Goal: Information Seeking & Learning: Check status

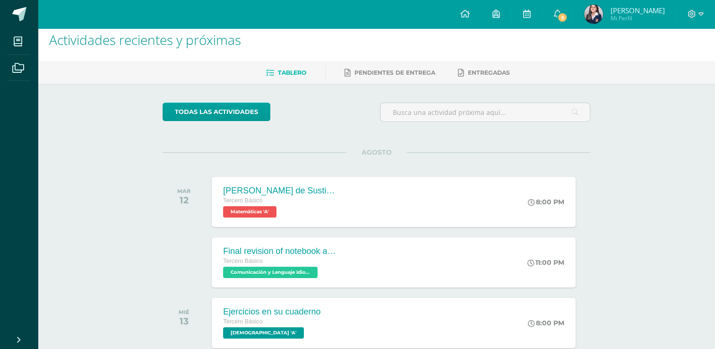
scroll to position [4, 0]
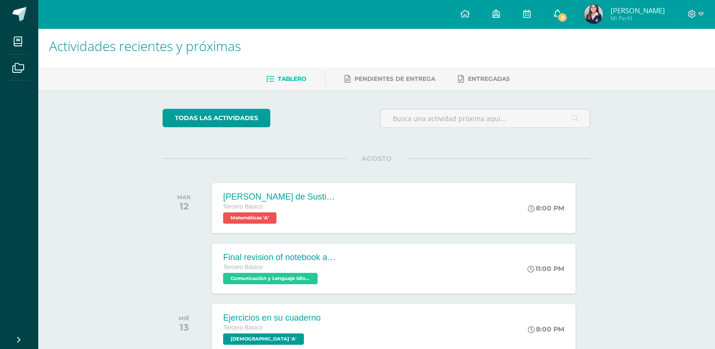
click at [573, 8] on link "5" at bounding box center [557, 14] width 30 height 28
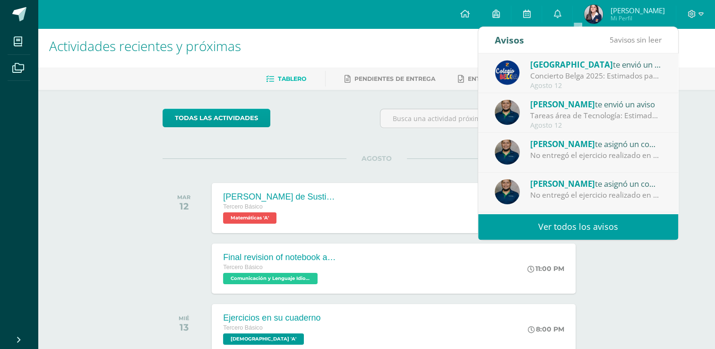
click at [636, 146] on div "Obrayan Yac te asignó un comentario en 'Ejercicio 5, Wikis' para 'Tecnologías d…" at bounding box center [595, 144] width 131 height 12
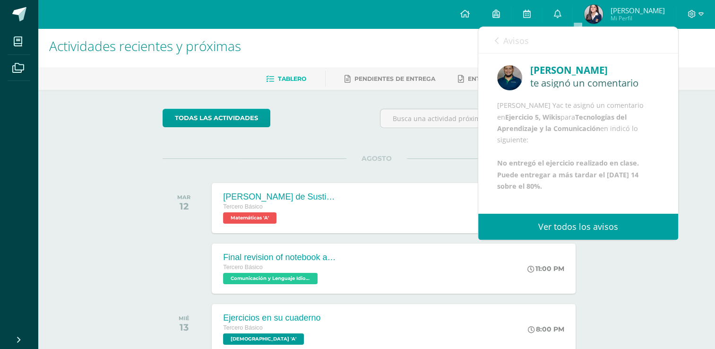
scroll to position [17, 0]
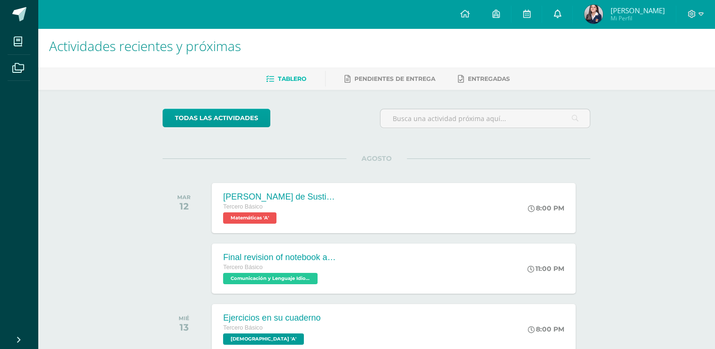
click at [573, 6] on link "0" at bounding box center [557, 14] width 30 height 28
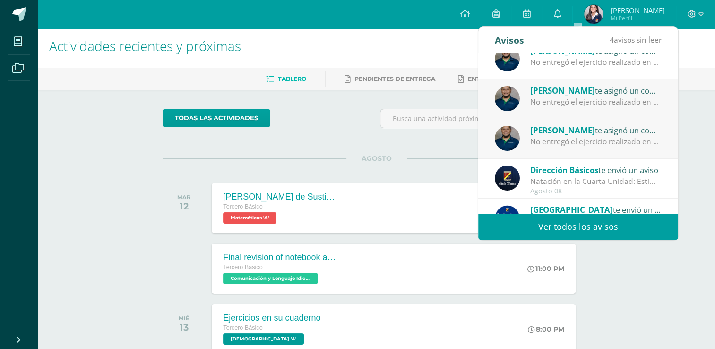
scroll to position [91, 0]
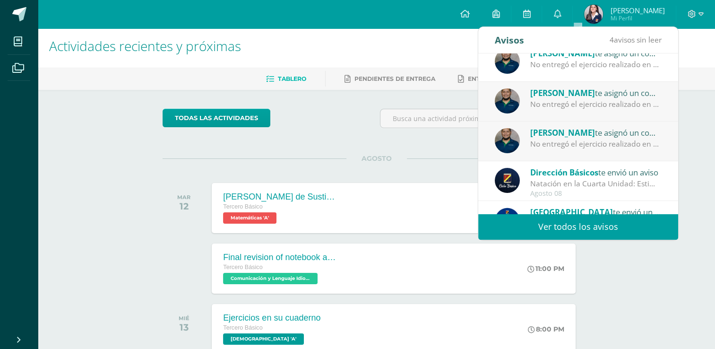
click at [628, 130] on div "Obrayan Yac te asignó un comentario en 'Ejercicio 2, página web en word' para '…" at bounding box center [595, 132] width 131 height 12
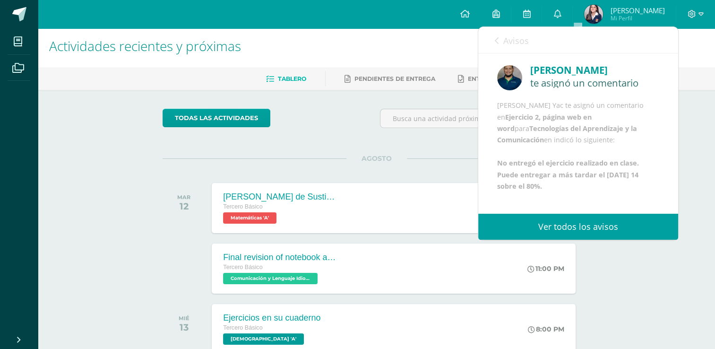
scroll to position [34, 0]
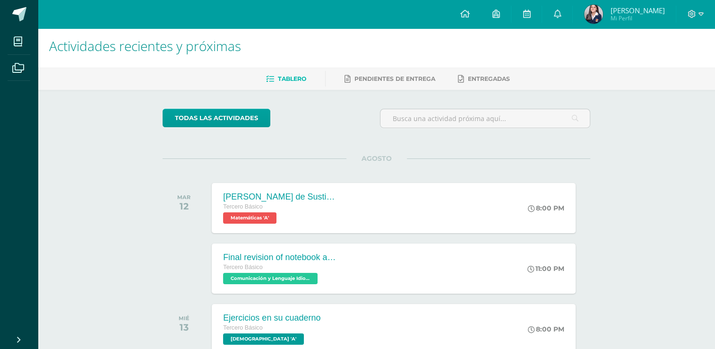
click at [561, 10] on icon at bounding box center [558, 13] width 8 height 9
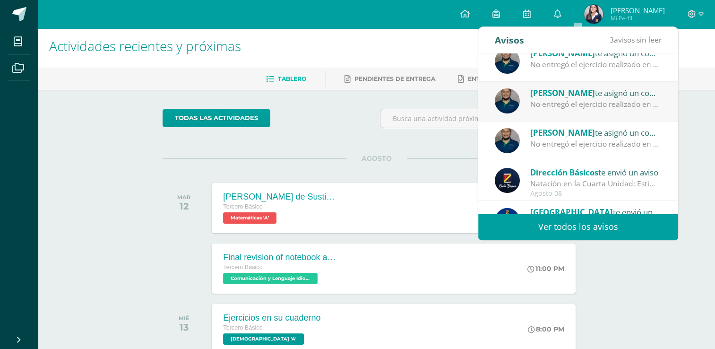
click at [590, 111] on div "Obrayan Yac te asignó un comentario en 'Ejercicio 3, taller de robótica' para '…" at bounding box center [578, 102] width 200 height 40
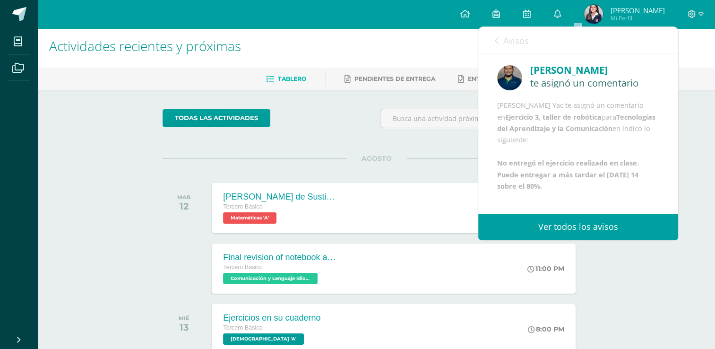
click at [494, 35] on div "Avisos 2 avisos sin leer Avisos" at bounding box center [578, 40] width 200 height 26
click at [495, 37] on icon at bounding box center [497, 41] width 4 height 8
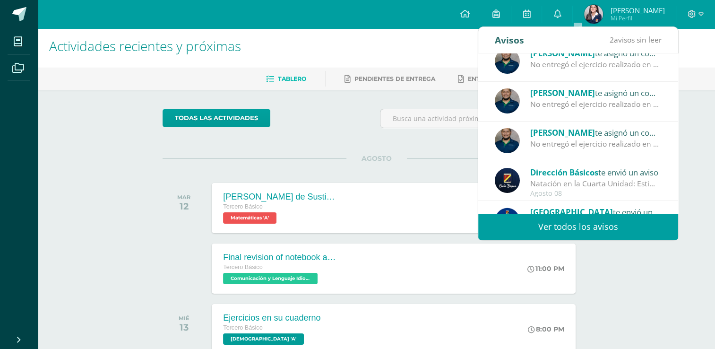
click at [568, 71] on div "Obrayan Yac te asignó un comentario en 'Ejercicio 5, Wikis' para 'Tecnologías d…" at bounding box center [578, 62] width 200 height 40
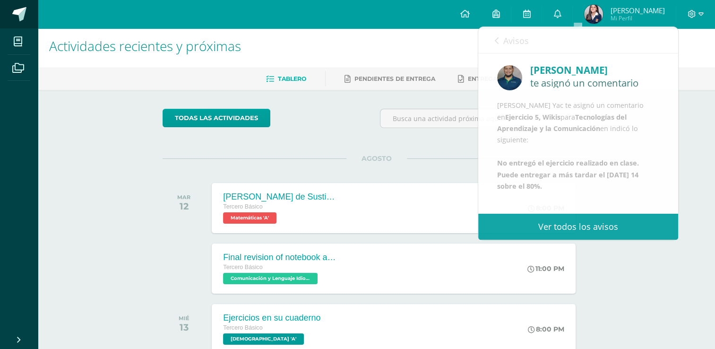
click at [17, 14] on span at bounding box center [19, 14] width 14 height 14
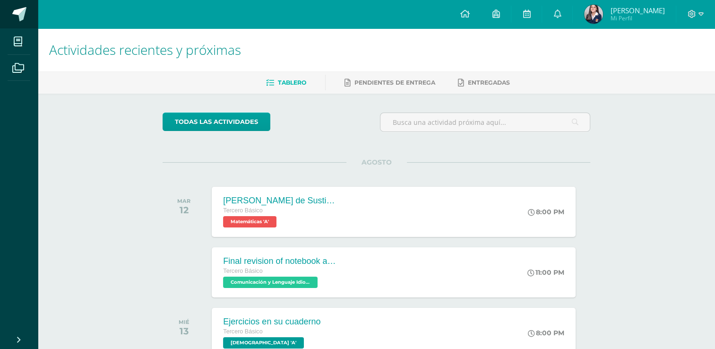
click at [12, 21] on span at bounding box center [19, 14] width 14 height 14
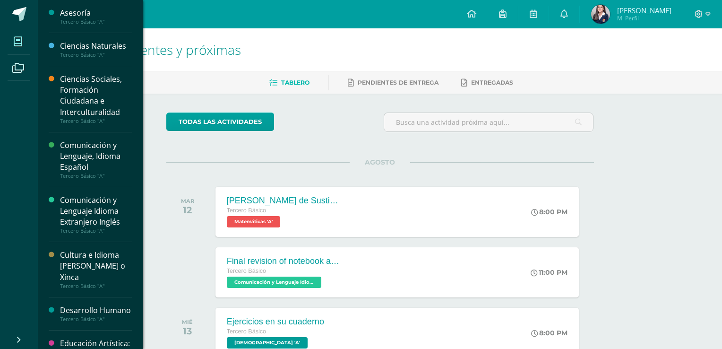
click at [27, 37] on span at bounding box center [18, 41] width 21 height 21
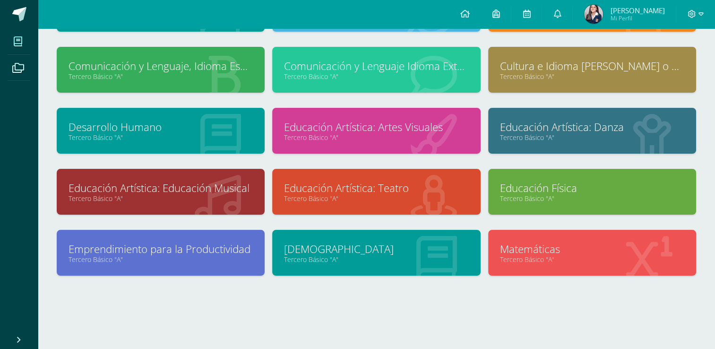
scroll to position [105, 0]
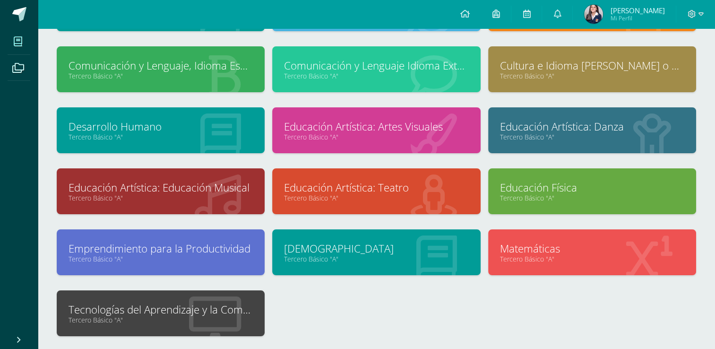
click at [182, 298] on div at bounding box center [214, 313] width 99 height 63
click at [180, 316] on link "Tercero Básico "A"" at bounding box center [161, 319] width 184 height 9
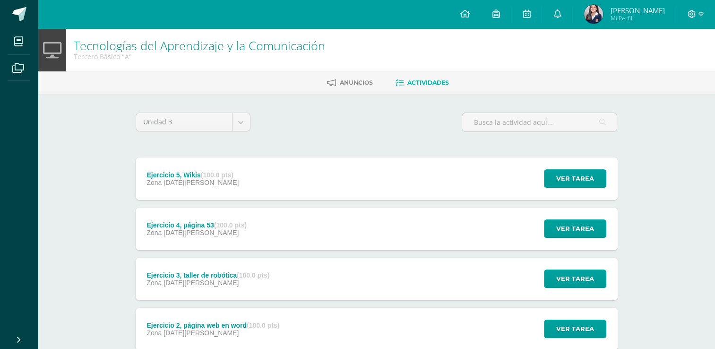
click at [323, 184] on div "Ejercicio 5, Wikis (100.0 pts) Zona 06 de Agosto Ver tarea Ejercicio 5, Wikis T…" at bounding box center [377, 178] width 482 height 43
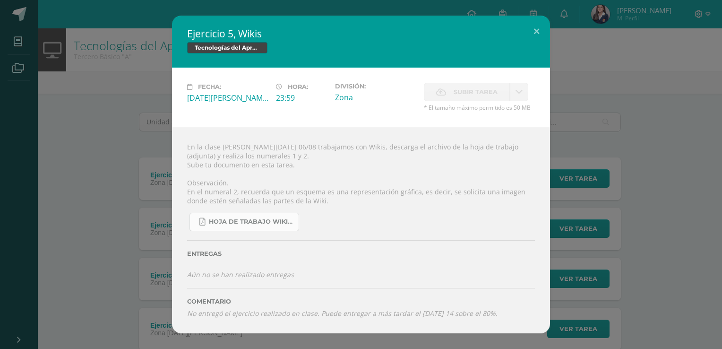
click at [255, 217] on link "Hoja de trabajo Wikis.pdf" at bounding box center [245, 222] width 110 height 18
click at [722, 44] on html "Ejercicio 5, Wikis Tecnologías del Aprendizaje y la Comunicación Fecha: Miércol…" at bounding box center [361, 231] width 722 height 463
click at [669, 24] on div "Ejercicio 5, Wikis Tecnologías del Aprendizaje y la Comunicación Fecha: Miércol…" at bounding box center [361, 175] width 715 height 318
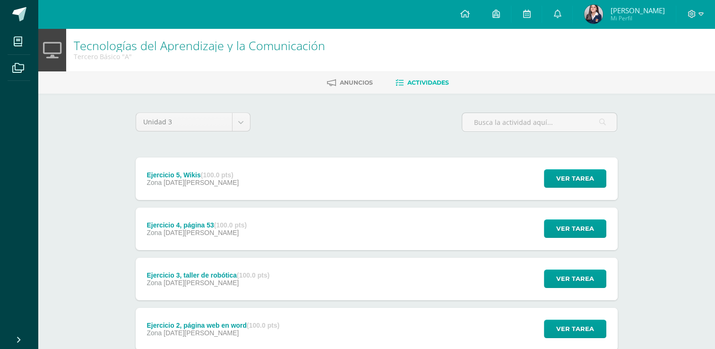
click at [692, 17] on icon at bounding box center [692, 14] width 8 height 8
click at [669, 65] on span "Cerrar sesión" at bounding box center [671, 64] width 43 height 9
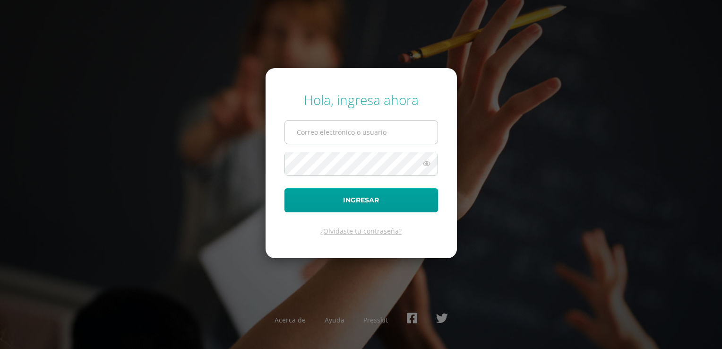
click at [330, 122] on input "text" at bounding box center [361, 132] width 153 height 23
type input "2019209@colegiobelga.edu.gt"
click at [285, 188] on button "Ingresar" at bounding box center [362, 200] width 154 height 24
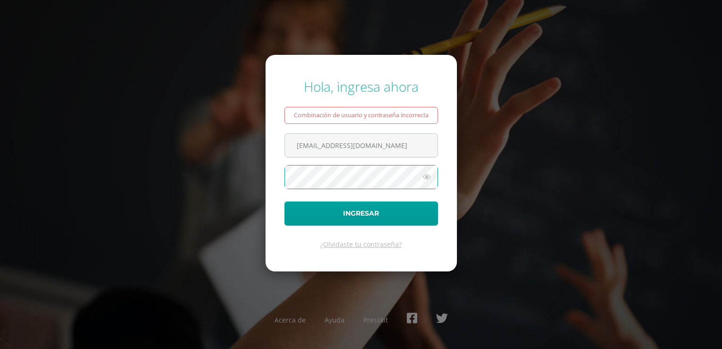
click at [285, 201] on button "Ingresar" at bounding box center [362, 213] width 154 height 24
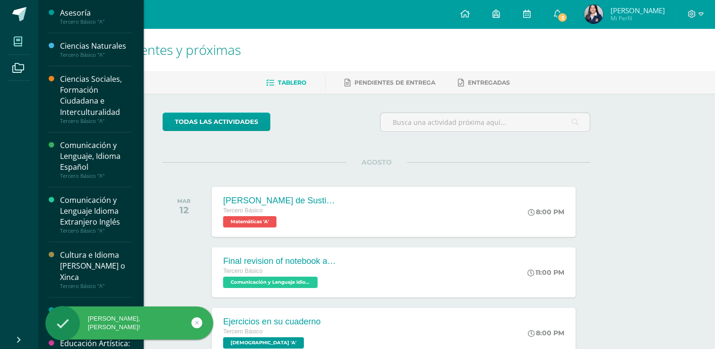
click at [13, 49] on span at bounding box center [18, 41] width 21 height 21
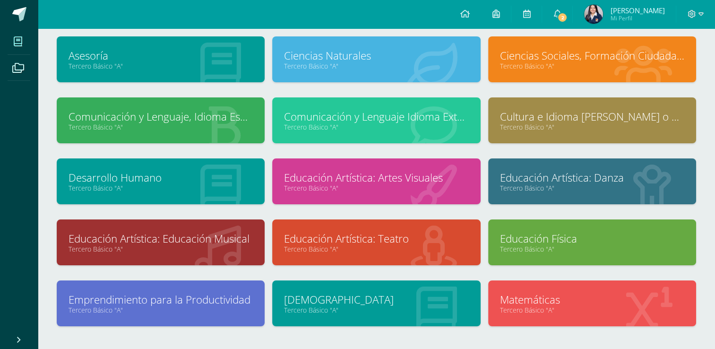
scroll to position [105, 0]
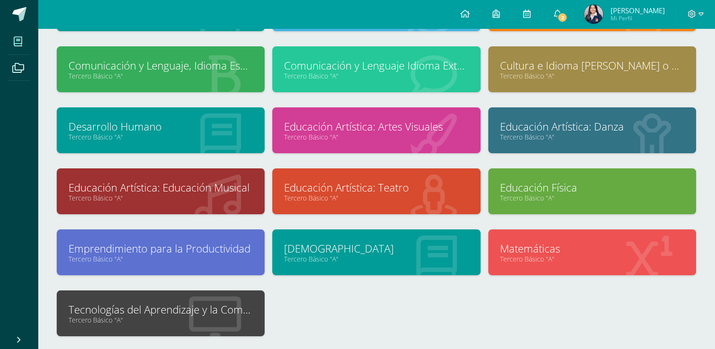
click at [157, 325] on div "Tecnologías del Aprendizaje y la Comunicación Tercero Básico "A"" at bounding box center [161, 313] width 208 height 46
click at [165, 318] on link "Tercero Básico "A"" at bounding box center [161, 319] width 184 height 9
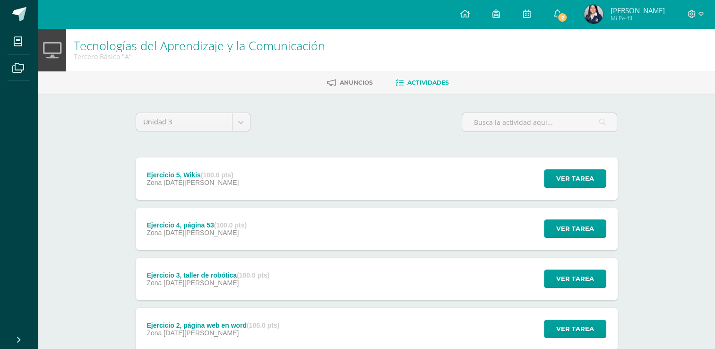
click at [494, 176] on div "Ejercicio 5, Wikis (100.0 pts) Zona [DATE][PERSON_NAME] Ver tarea Ejercicio 5, …" at bounding box center [377, 178] width 482 height 43
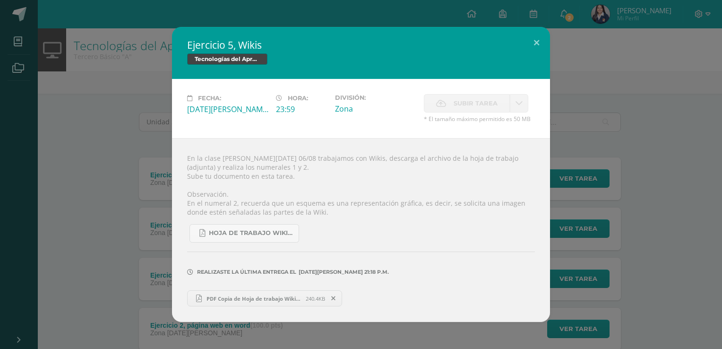
click at [287, 295] on span "PDF Copia de Hoja de trabajo Wikisss.pdf" at bounding box center [254, 298] width 104 height 7
click at [145, 165] on div "Ejercicio 5, Wikis Tecnologías del Aprendizaje y la Comunicación Fecha: Miércol…" at bounding box center [361, 174] width 715 height 295
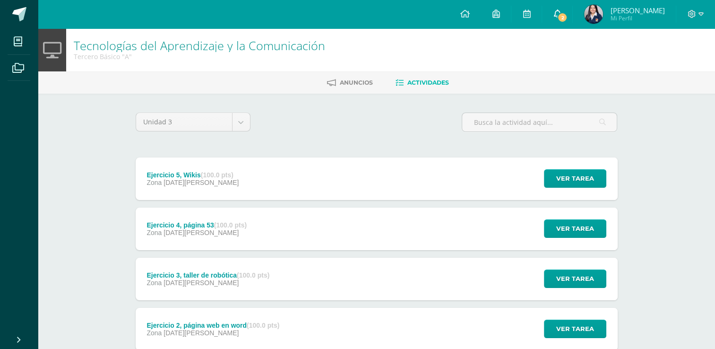
click at [566, 22] on link "2" at bounding box center [557, 14] width 30 height 28
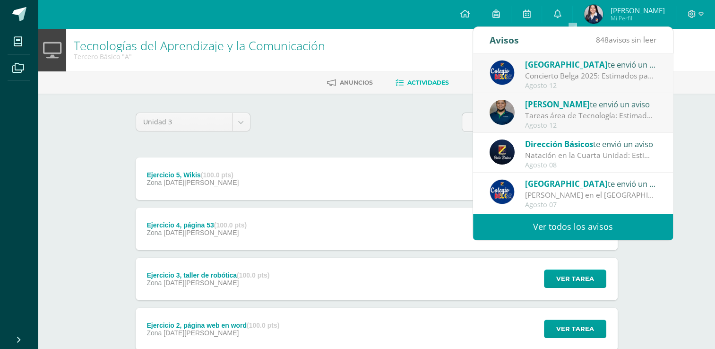
click at [287, 278] on div "Ejercicio 3, taller de robótica (100.0 pts) Zona 06 de Agosto Ver tarea Ejercic…" at bounding box center [377, 279] width 482 height 43
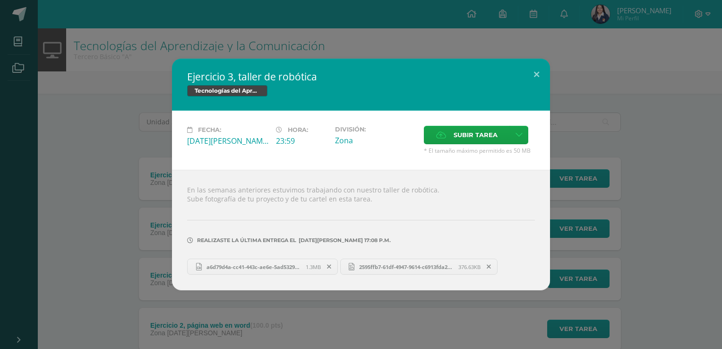
click at [83, 278] on div "Ejercicio 3, taller de robótica Tecnologías del Aprendizaje y la Comunicación F…" at bounding box center [361, 175] width 715 height 232
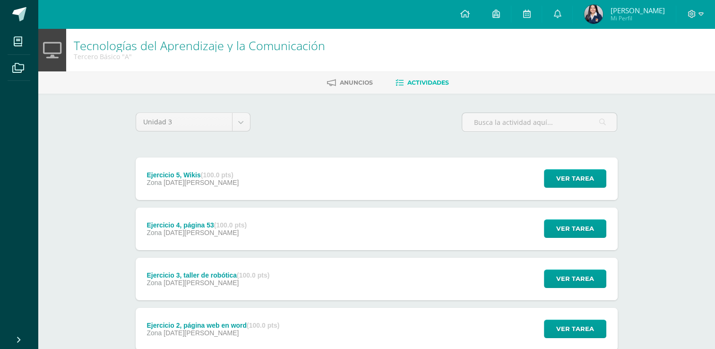
click at [277, 336] on div "Zona 09 de Julio" at bounding box center [213, 333] width 133 height 8
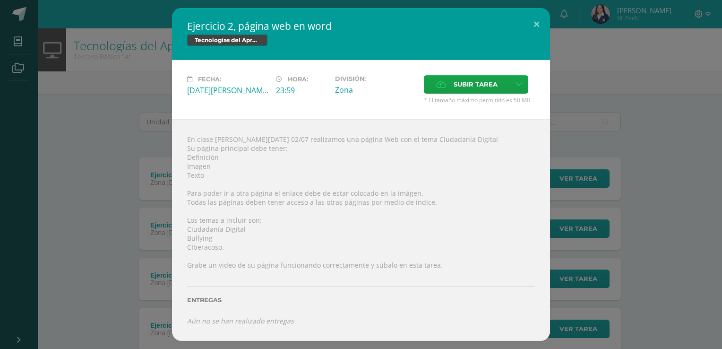
click at [112, 125] on div "Ejercicio 2, página web en word Tecnologías del Aprendizaje y la Comunicación F…" at bounding box center [361, 174] width 715 height 332
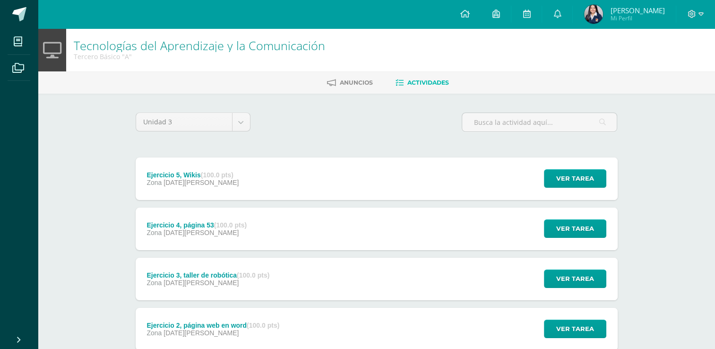
click at [280, 225] on div "Ejercicio 4, página 53 (100.0 pts) Zona 06 de Agosto Ver tarea Ejercicio 4, pág…" at bounding box center [377, 229] width 482 height 43
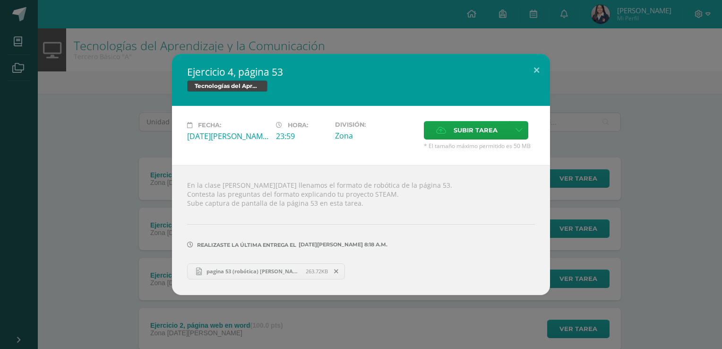
click at [653, 27] on div "Ejercicio 4, página 53 Tecnologías del Aprendizaje y la Comunicación Fecha: Mié…" at bounding box center [361, 174] width 722 height 349
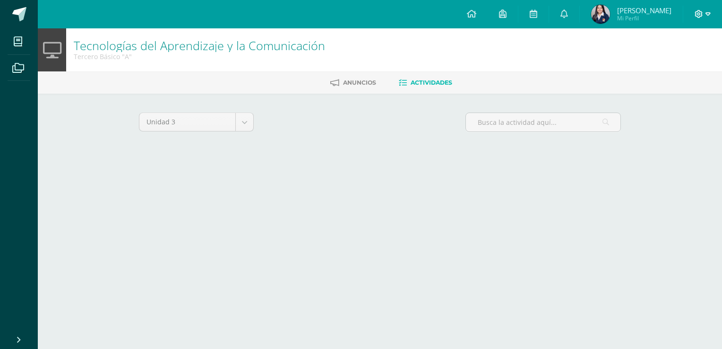
click at [708, 17] on icon at bounding box center [708, 14] width 5 height 9
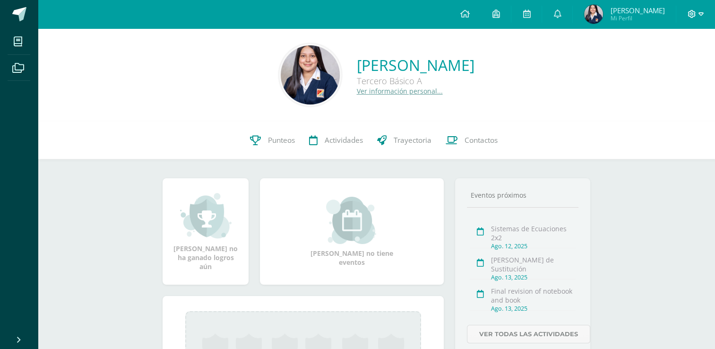
click at [690, 18] on span at bounding box center [696, 14] width 16 height 10
click at [651, 58] on link "Cerrar sesión" at bounding box center [666, 64] width 75 height 14
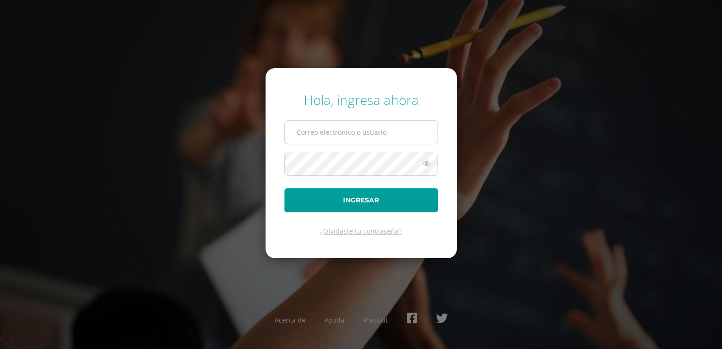
click at [365, 130] on input "text" at bounding box center [361, 132] width 153 height 23
type input "[EMAIL_ADDRESS][DOMAIN_NAME]"
click at [285, 188] on button "Ingresar" at bounding box center [362, 200] width 154 height 24
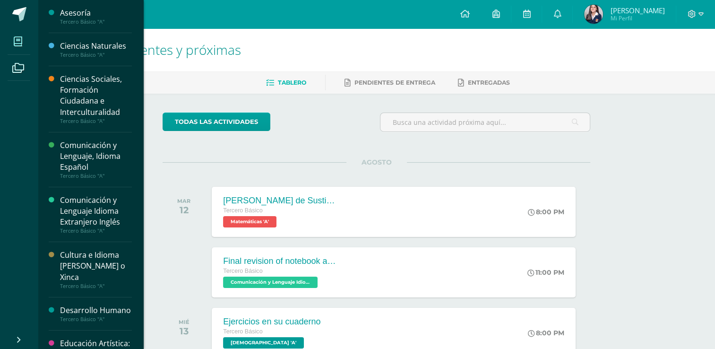
click at [13, 45] on span at bounding box center [18, 41] width 21 height 21
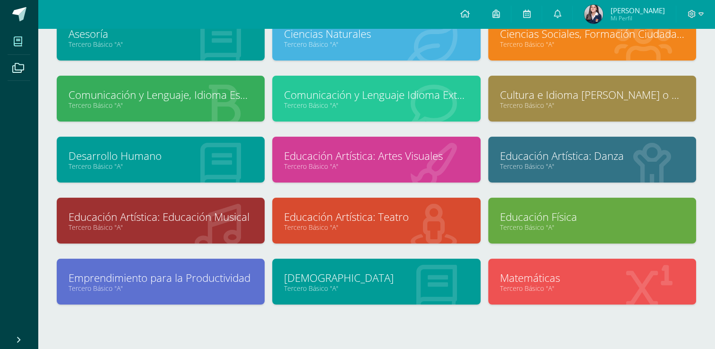
scroll to position [105, 0]
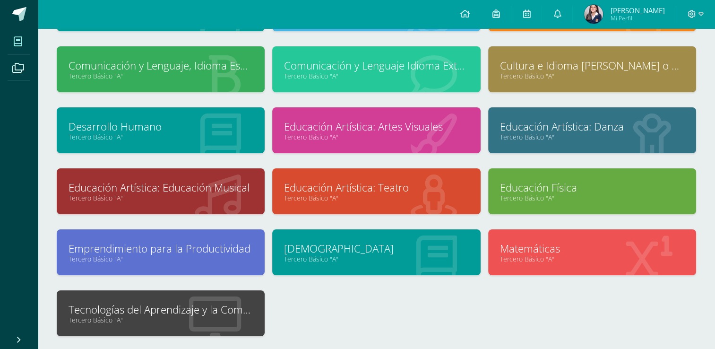
click at [106, 298] on div "Tecnologías del Aprendizaje y la Comunicación Tercero Básico "A"" at bounding box center [161, 313] width 208 height 46
drag, startPoint x: 100, startPoint y: 296, endPoint x: 121, endPoint y: 306, distance: 23.1
click at [121, 306] on link "Tecnologías del Aprendizaje y la Comunicación" at bounding box center [161, 309] width 184 height 15
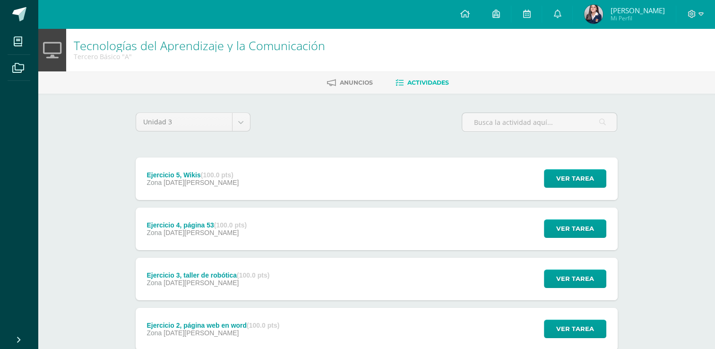
click at [267, 268] on div "Ejercicio 3, taller de robótica (100.0 pts) Zona 06 de Agosto" at bounding box center [209, 279] width 146 height 43
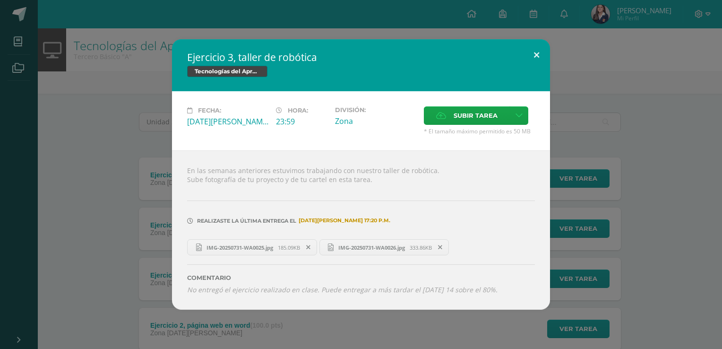
click at [541, 55] on button at bounding box center [536, 55] width 27 height 32
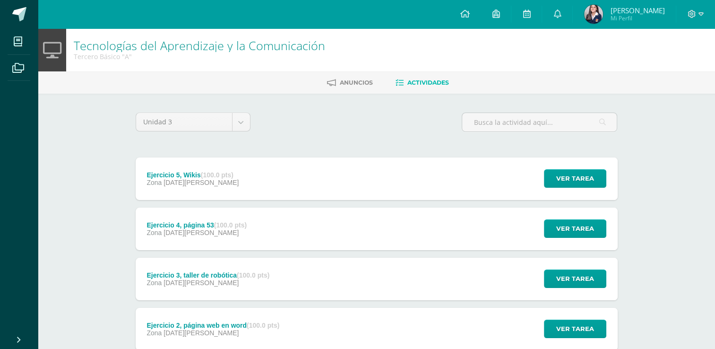
drag, startPoint x: 253, startPoint y: 154, endPoint x: 278, endPoint y: 185, distance: 39.4
click at [278, 185] on div "Unidad 3 Unidad 1 Unidad 2 Unidad 3 Unidad 4 Ejercicio 5, Wikis (100.0 pts) Zon…" at bounding box center [377, 279] width 490 height 332
click at [278, 185] on div "Ejercicio 5, Wikis (100.0 pts) Zona [DATE][PERSON_NAME] Ver tarea Ejercicio 5, …" at bounding box center [377, 178] width 482 height 43
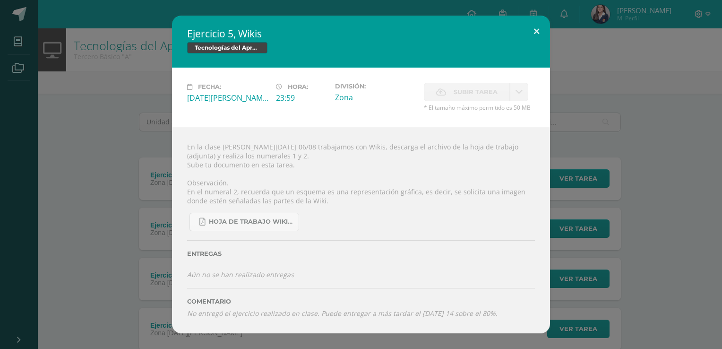
click at [541, 31] on button at bounding box center [536, 32] width 27 height 32
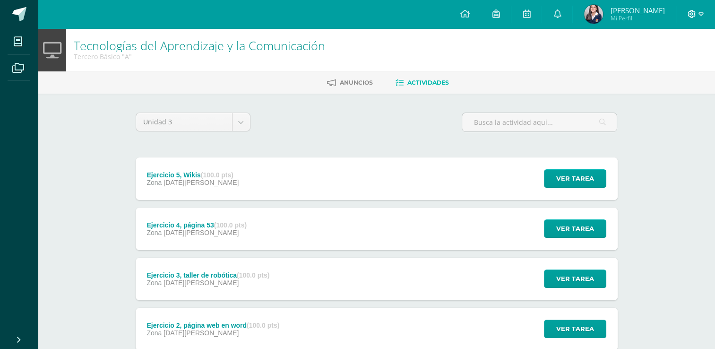
click at [695, 10] on icon at bounding box center [692, 14] width 9 height 9
click at [659, 69] on link "Cerrar sesión" at bounding box center [665, 64] width 75 height 14
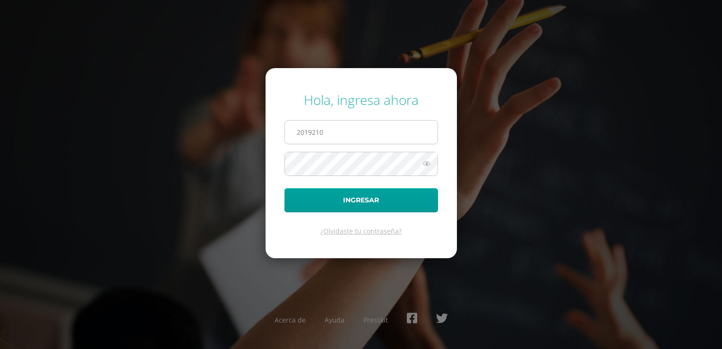
click at [364, 141] on input "2019210" at bounding box center [361, 132] width 153 height 23
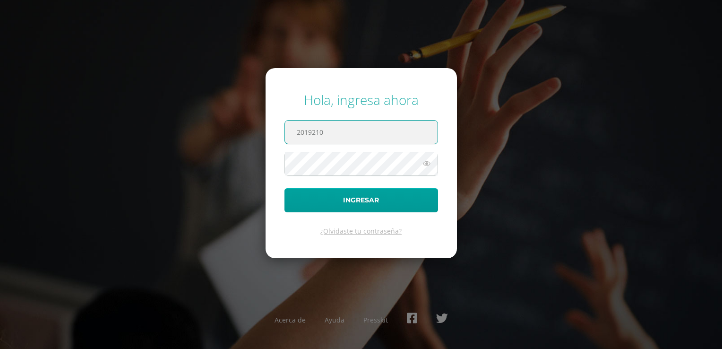
click at [364, 141] on input "2019210" at bounding box center [361, 132] width 153 height 23
click at [397, 126] on input "2019210" at bounding box center [361, 132] width 153 height 23
type input "[EMAIL_ADDRESS][DOMAIN_NAME]"
click at [285, 188] on button "Ingresar" at bounding box center [362, 200] width 154 height 24
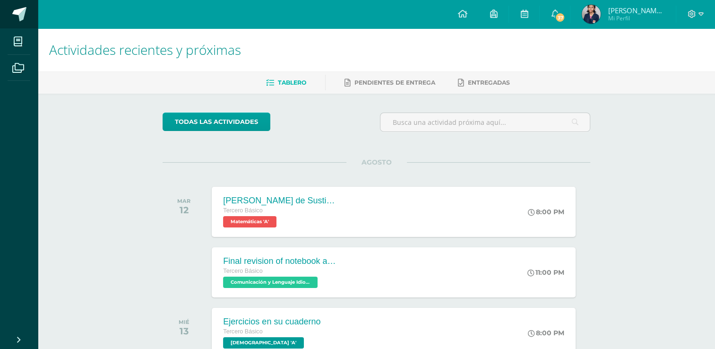
click at [31, 11] on span at bounding box center [52, 15] width 44 height 20
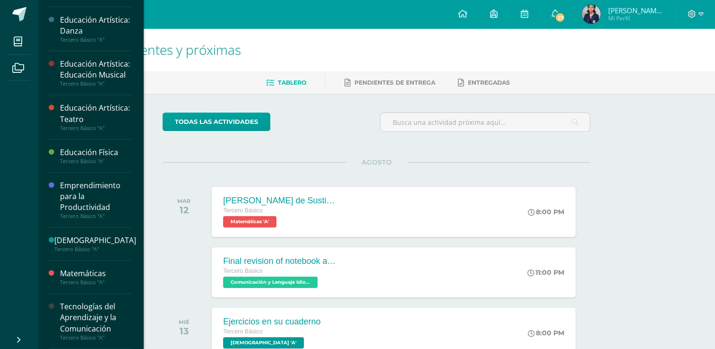
scroll to position [398, 0]
click at [114, 335] on div "Tercero Básico "A"" at bounding box center [96, 337] width 72 height 7
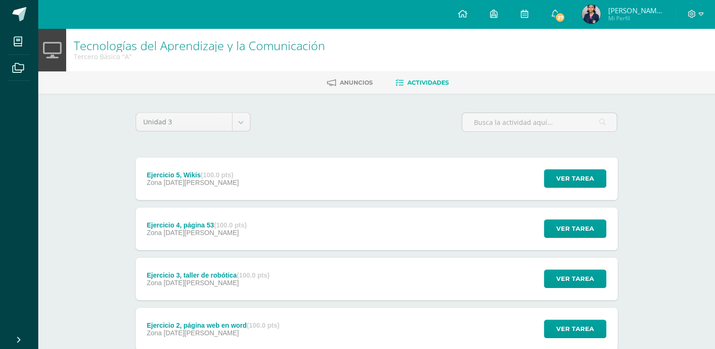
click at [307, 175] on div "Ejercicio 5, Wikis (100.0 pts) Zona [DATE][PERSON_NAME] Ver tarea Ejercicio 5, …" at bounding box center [377, 178] width 482 height 43
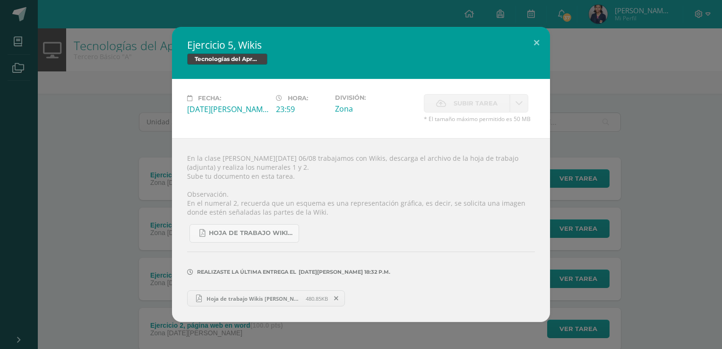
click at [225, 296] on span "Hoja de trabajo Wikis [PERSON_NAME].pdf" at bounding box center [254, 298] width 104 height 7
click at [164, 296] on div "Ejercicio 5, Wikis Tecnologías del Aprendizaje y la Comunicación Fecha: [DATE][…" at bounding box center [361, 174] width 715 height 295
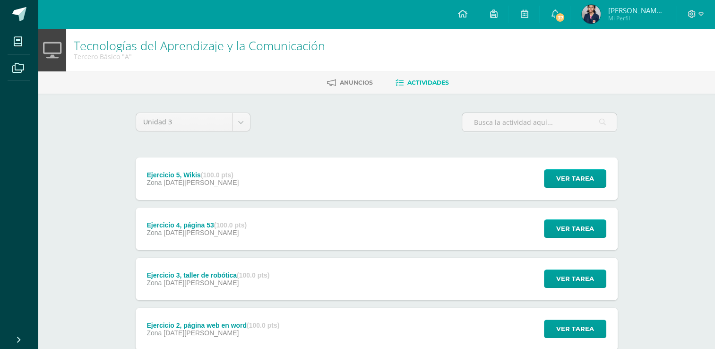
click at [190, 224] on div "Ejercicio 4, página 53 (100.0 pts)" at bounding box center [197, 225] width 100 height 8
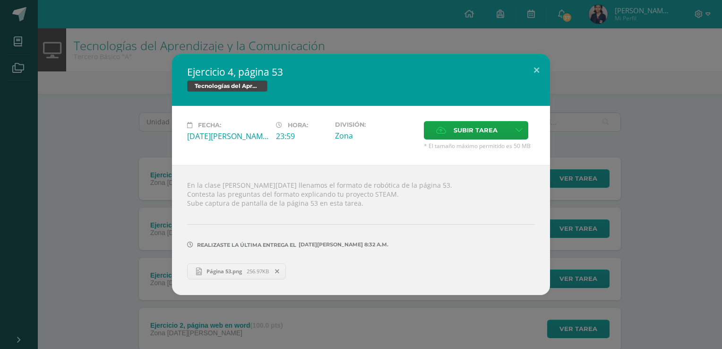
click at [530, 243] on div "Realizaste la última entrega el [DATE][PERSON_NAME] 8:32 a.m." at bounding box center [361, 245] width 348 height 7
click at [663, 192] on div "Ejercicio 4, página 53 Tecnologías del Aprendizaje y la Comunicación Fecha: [DA…" at bounding box center [361, 174] width 715 height 241
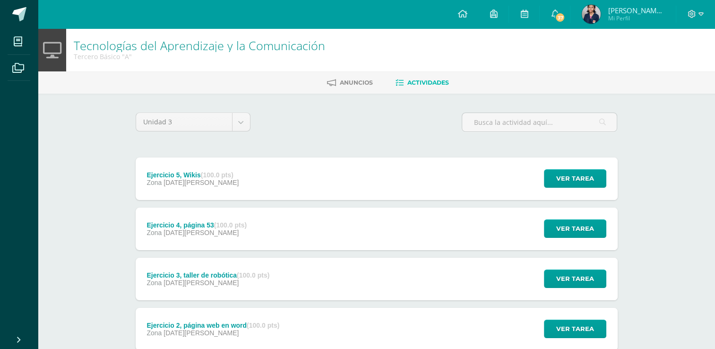
click at [279, 324] on strong "(100.0 pts)" at bounding box center [263, 326] width 33 height 8
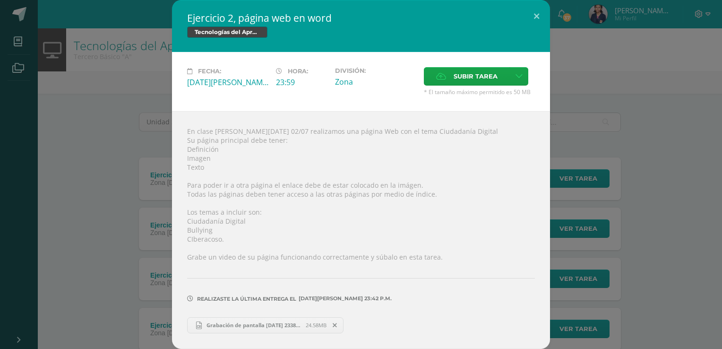
click at [291, 321] on link "Grabación de pantalla [DATE] 233848.mp4 24.58MB" at bounding box center [265, 325] width 156 height 16
click at [92, 219] on div "Ejercicio 2, página web en word Tecnologías del Aprendizaje y la Comunicación F…" at bounding box center [361, 174] width 715 height 348
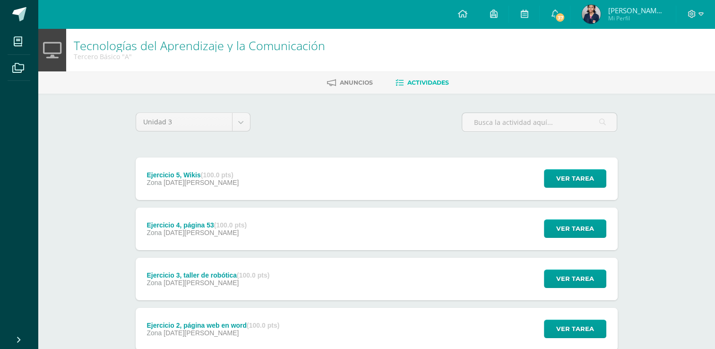
click at [223, 177] on strong "(100.0 pts)" at bounding box center [217, 175] width 33 height 8
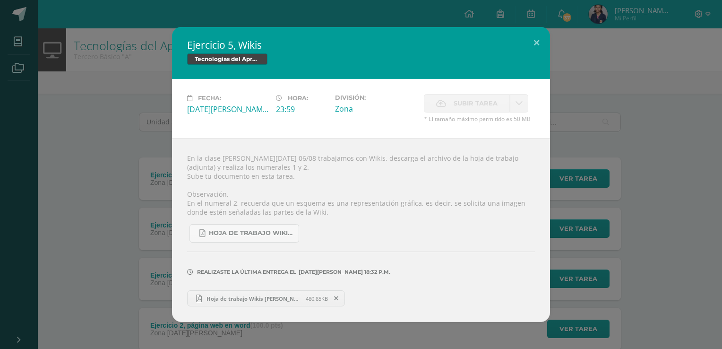
click at [78, 240] on div "Ejercicio 5, Wikis Tecnologías del Aprendizaje y la Comunicación Fecha: Miércol…" at bounding box center [361, 174] width 715 height 295
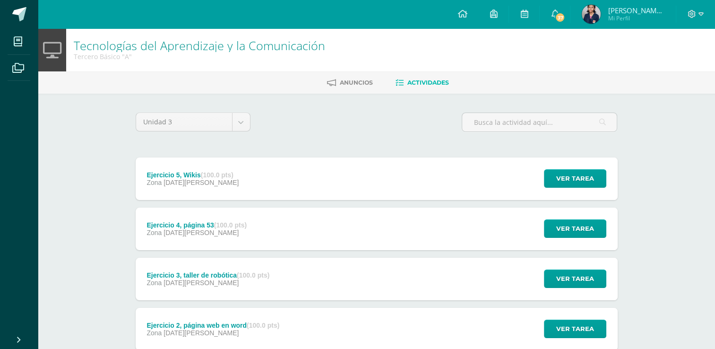
click at [205, 235] on div "Zona 06 de Agosto" at bounding box center [197, 233] width 100 height 8
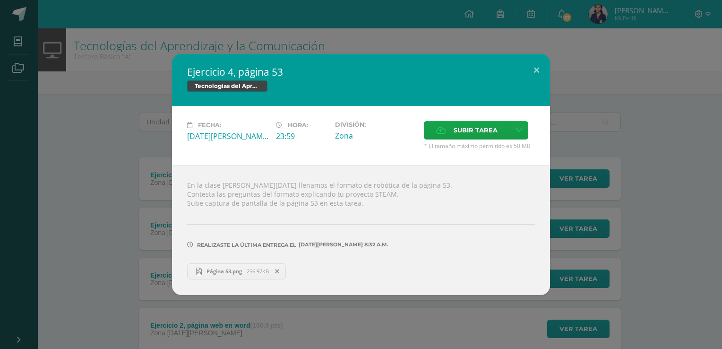
click at [146, 290] on div "Ejercicio 4, página 53 Tecnologías del Aprendizaje y la Comunicación Fecha: Mié…" at bounding box center [361, 174] width 715 height 241
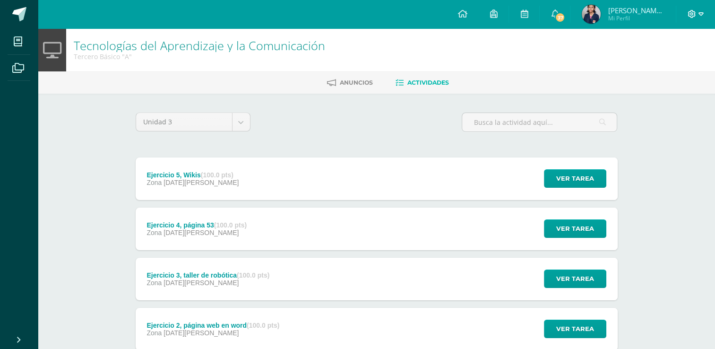
click at [700, 10] on icon at bounding box center [701, 14] width 5 height 9
click at [667, 66] on span "Cerrar sesión" at bounding box center [671, 64] width 43 height 9
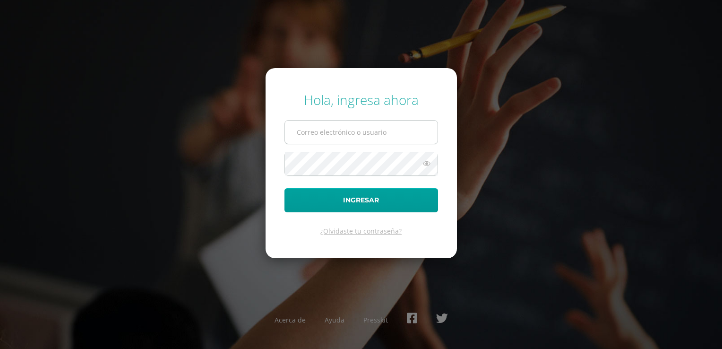
click at [403, 136] on input "text" at bounding box center [361, 132] width 153 height 23
type input "[EMAIL_ADDRESS][DOMAIN_NAME]"
click at [285, 188] on button "Ingresar" at bounding box center [362, 200] width 154 height 24
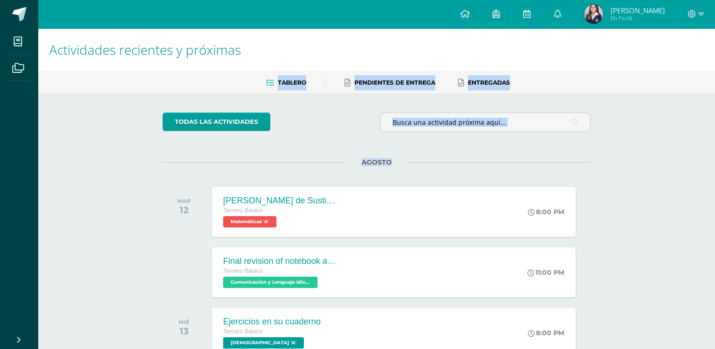
drag, startPoint x: 547, startPoint y: 140, endPoint x: 405, endPoint y: 103, distance: 147.0
click at [405, 103] on div "todas las Actividades No tienes actividades Échale un vistazo a los demás perío…" at bounding box center [377, 346] width 466 height 505
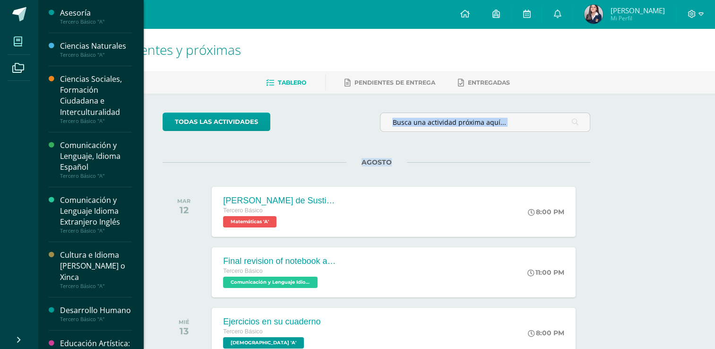
click at [10, 46] on span at bounding box center [18, 41] width 21 height 21
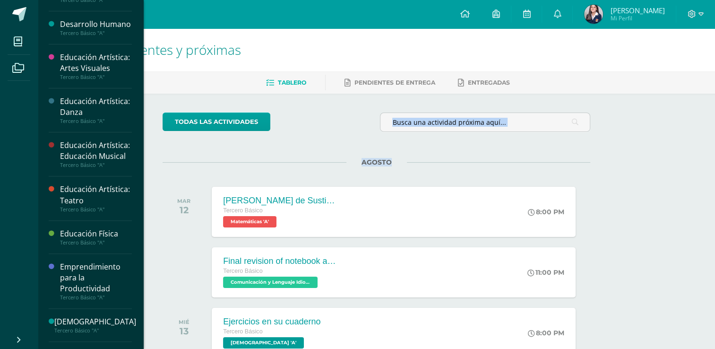
scroll to position [346, 0]
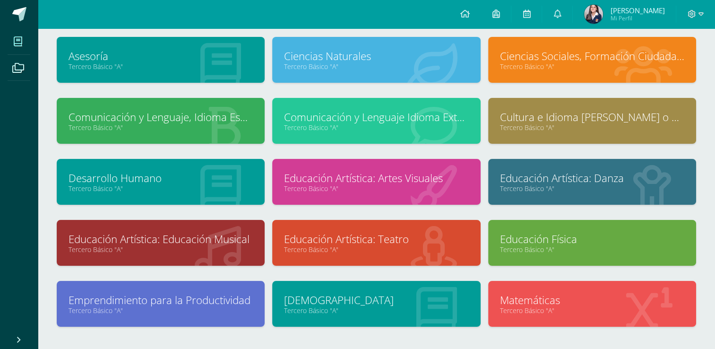
scroll to position [105, 0]
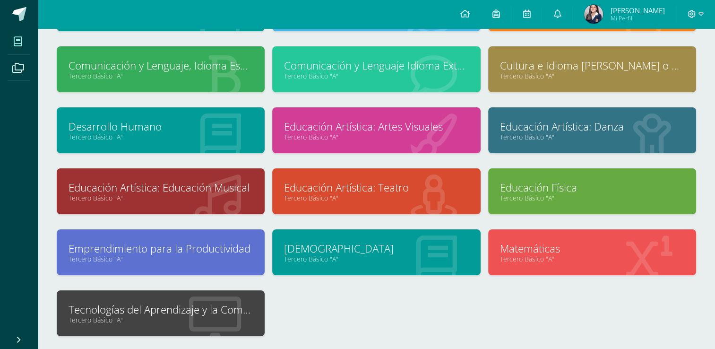
click at [146, 322] on link "Tercero Básico "A"" at bounding box center [161, 319] width 184 height 9
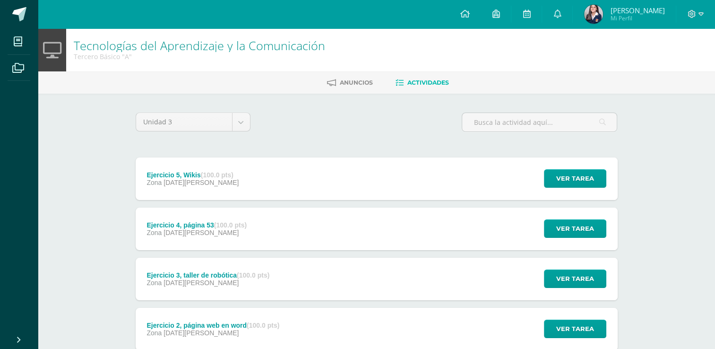
click at [285, 118] on div "Unidad 3 Unidad 1 Unidad 2 Unidad 3 Unidad 4" at bounding box center [377, 126] width 490 height 27
click at [252, 242] on div "Ejercicio 4, página 53 (100.0 pts) Zona [DATE][PERSON_NAME]" at bounding box center [197, 229] width 122 height 43
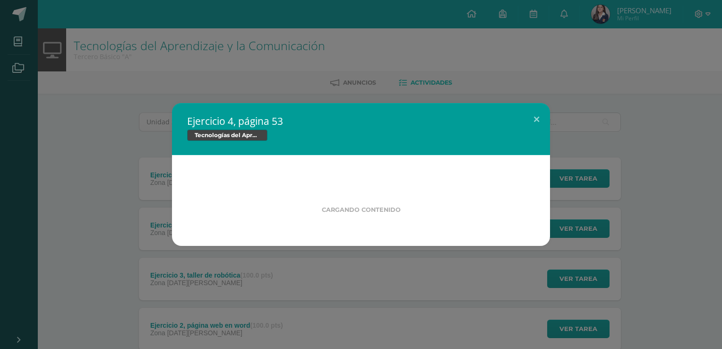
click at [123, 279] on div "Ejercicio 4, página 53 Tecnologías del Aprendizaje y la Comunicación Cargando c…" at bounding box center [361, 174] width 722 height 349
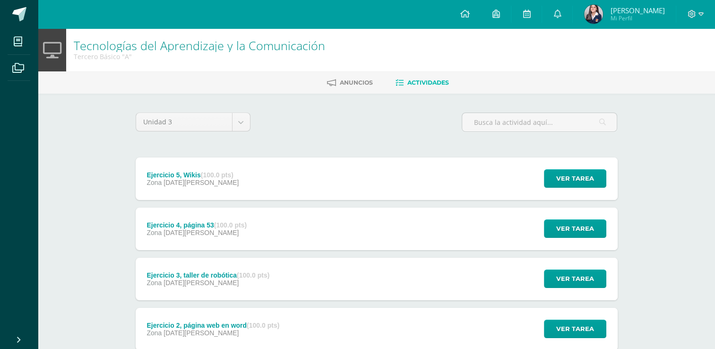
click at [240, 227] on strong "(100.0 pts)" at bounding box center [230, 225] width 33 height 8
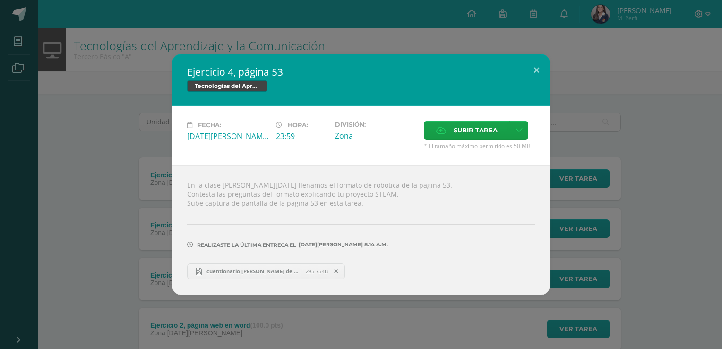
click at [66, 175] on div "Ejercicio 4, página 53 Tecnologías del Aprendizaje y la Comunicación Fecha: Mié…" at bounding box center [361, 174] width 715 height 241
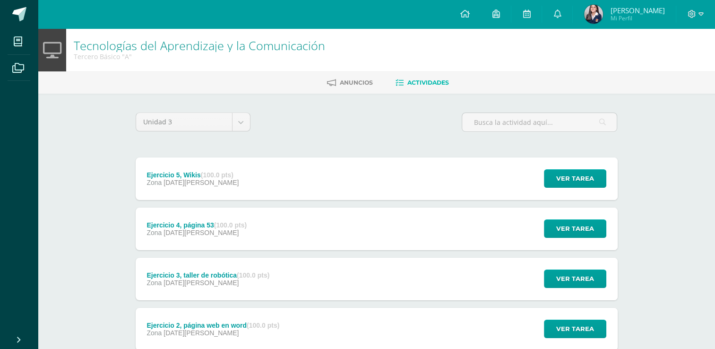
click at [184, 287] on div "Zona 06 de Agosto" at bounding box center [208, 283] width 123 height 8
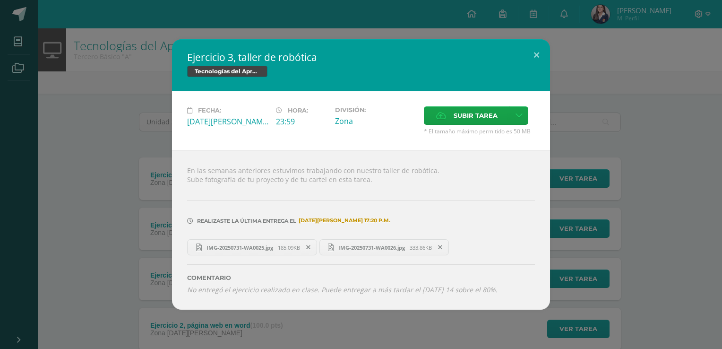
click at [170, 223] on div "Ejercicio 3, taller de robótica Tecnologías del Aprendizaje y la Comunicación F…" at bounding box center [361, 174] width 715 height 270
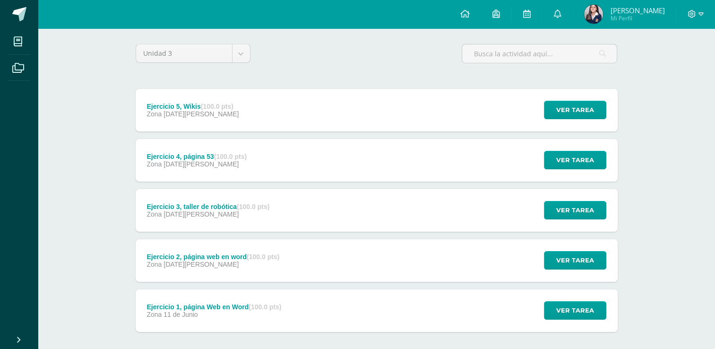
scroll to position [71, 0]
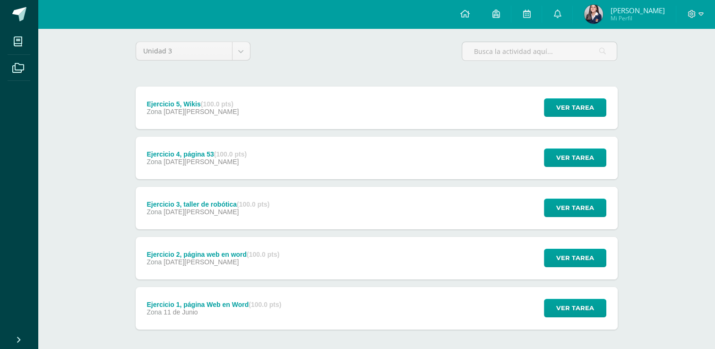
click at [365, 279] on div "Ejercicio 2, página web en word (100.0 pts) Zona 09 de Julio Ver tarea Ejercici…" at bounding box center [377, 258] width 482 height 43
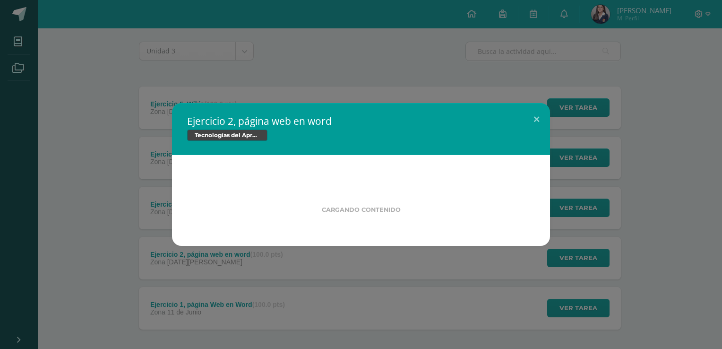
click at [365, 279] on div "Ejercicio 2, página web en word Tecnologías del Aprendizaje y la Comunicación C…" at bounding box center [361, 174] width 722 height 349
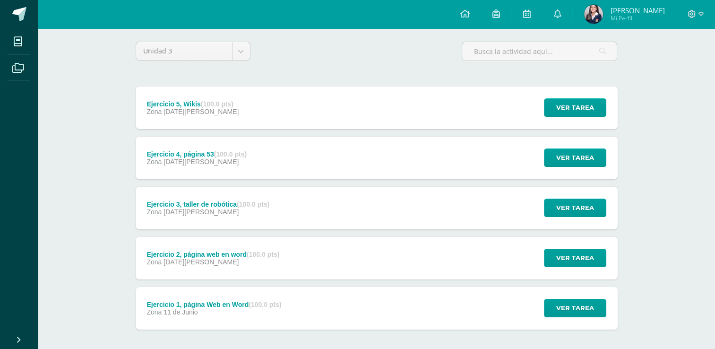
click at [365, 279] on div "Ejercicio 2, página web en word (100.0 pts) Zona 09 de Julio Ver tarea Ejercici…" at bounding box center [377, 258] width 482 height 43
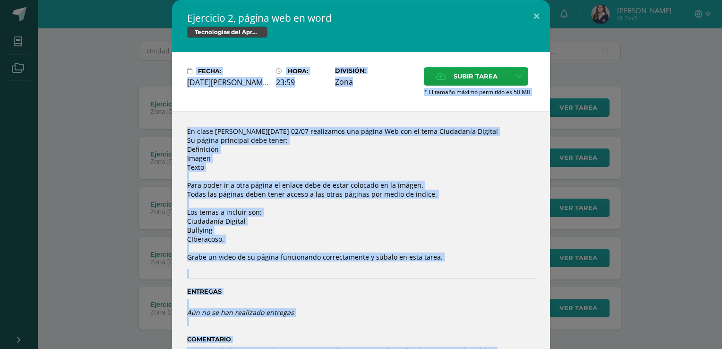
drag, startPoint x: 715, startPoint y: 132, endPoint x: 717, endPoint y: 139, distance: 7.3
click at [717, 139] on div "Ejercicio 2, página web en word Tecnologías del Aprendizaje y la Comunicación F…" at bounding box center [361, 174] width 722 height 349
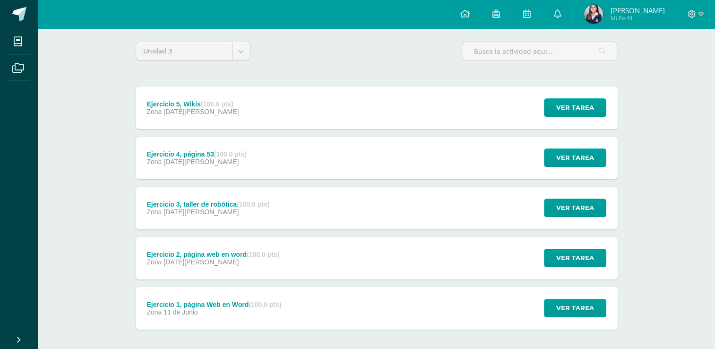
click at [425, 249] on div "Ejercicio 2, página web en word (100.0 pts) Zona 09 de Julio Ver tarea Ejercici…" at bounding box center [377, 258] width 482 height 43
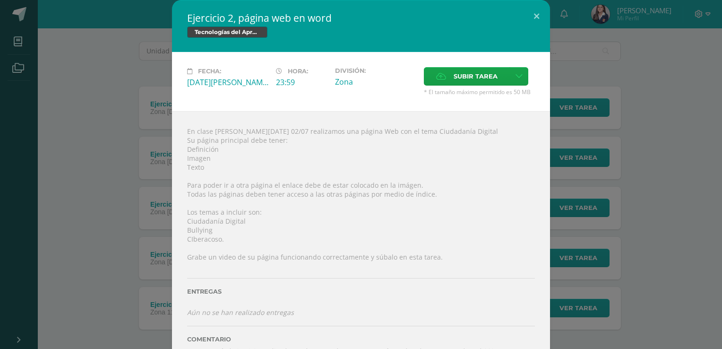
click at [628, 61] on div "Ejercicio 2, página web en word Tecnologías del Aprendizaje y la Comunicación F…" at bounding box center [361, 185] width 715 height 371
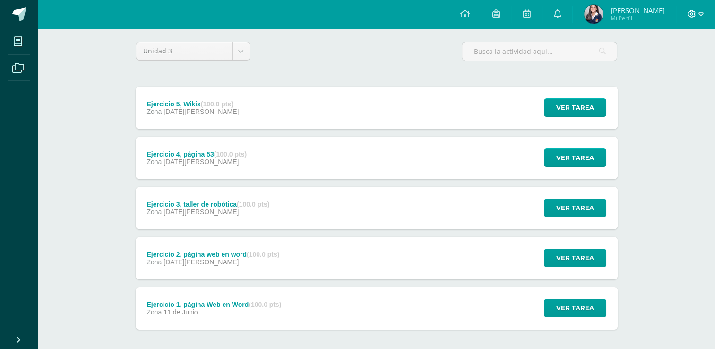
click at [690, 17] on icon at bounding box center [692, 14] width 9 height 9
click at [665, 64] on span "Cerrar sesión" at bounding box center [671, 64] width 43 height 9
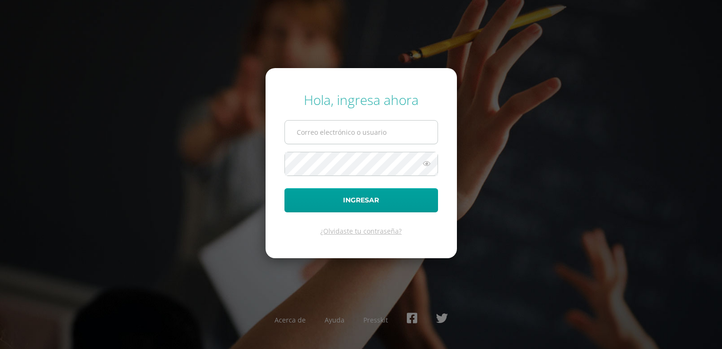
click at [401, 135] on input "text" at bounding box center [361, 132] width 153 height 23
type input "[EMAIL_ADDRESS][DOMAIN_NAME]"
click at [285, 188] on button "Ingresar" at bounding box center [362, 200] width 154 height 24
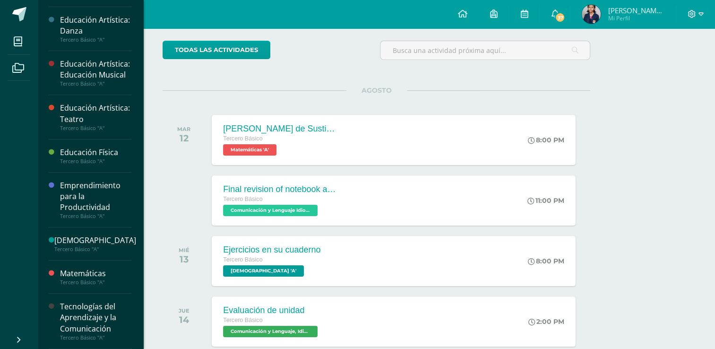
scroll to position [398, 0]
click at [106, 328] on div "Tecnologías del Aprendizaje y la Comunicación" at bounding box center [96, 317] width 72 height 33
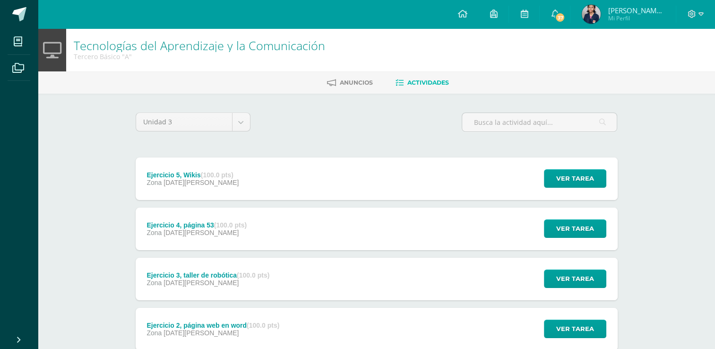
click at [329, 325] on div "Ejercicio 2, página web en word (100.0 pts) Zona [DATE][PERSON_NAME] Ver tarea …" at bounding box center [377, 329] width 482 height 43
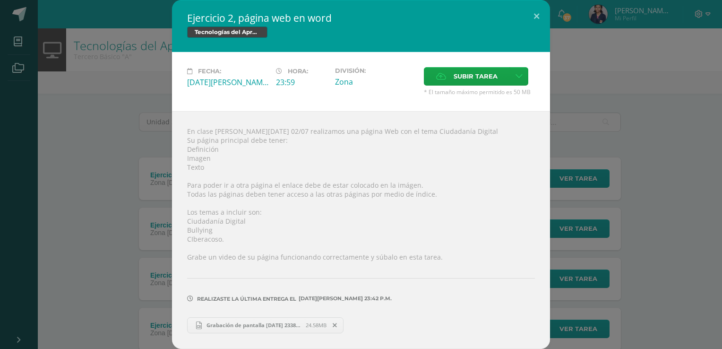
click at [254, 325] on span "Grabación de pantalla [DATE] 233848.mp4" at bounding box center [254, 325] width 104 height 7
click at [603, 64] on div "Ejercicio 2, página web en word Tecnologías del Aprendizaje y la Comunicación F…" at bounding box center [361, 174] width 715 height 348
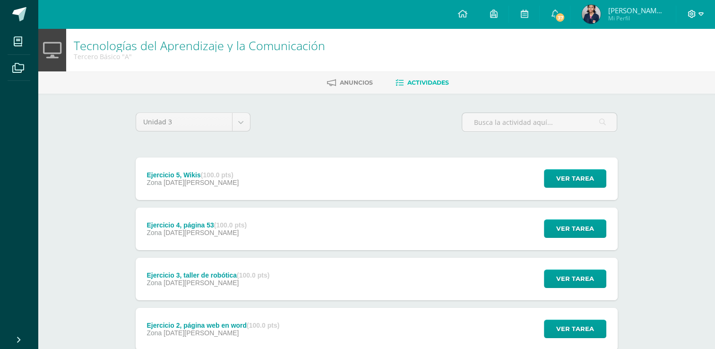
click at [694, 14] on icon at bounding box center [692, 14] width 9 height 9
click at [695, 14] on icon at bounding box center [692, 14] width 8 height 8
click at [693, 154] on div "Tecnologías del Aprendizaje y la Comunicación Tercero Básico "A" Anuncios Activ…" at bounding box center [377, 245] width 678 height 435
click at [690, 14] on icon at bounding box center [692, 14] width 9 height 9
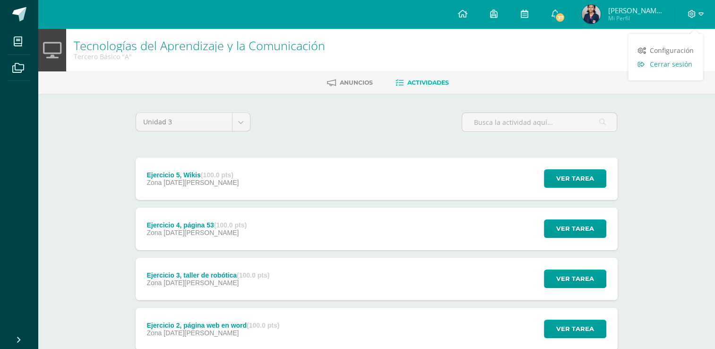
click at [643, 62] on icon at bounding box center [641, 64] width 7 height 7
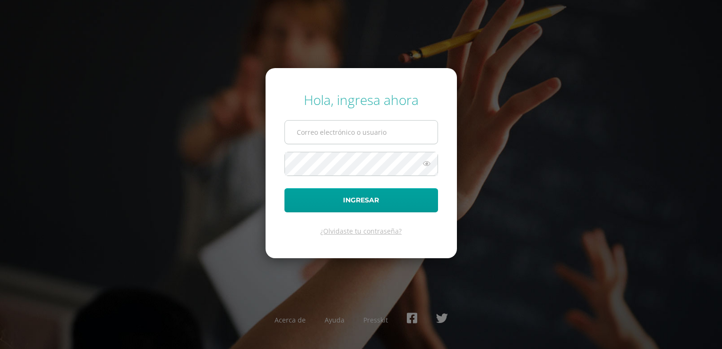
click at [390, 133] on input "text" at bounding box center [361, 132] width 153 height 23
type input "[EMAIL_ADDRESS][DOMAIN_NAME]"
click at [359, 175] on form "Hola, ingresa ahora [EMAIL_ADDRESS][DOMAIN_NAME] Ingresar ¿Olvidaste tu contras…" at bounding box center [361, 163] width 191 height 190
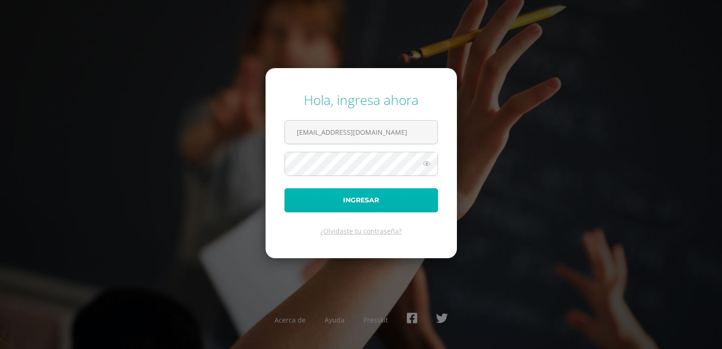
click at [291, 203] on button "Ingresar" at bounding box center [362, 200] width 154 height 24
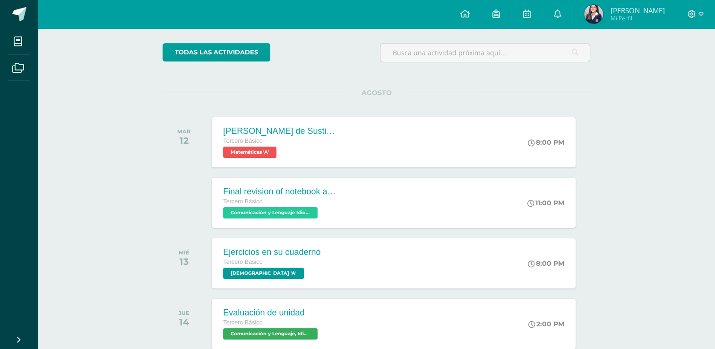
scroll to position [9, 0]
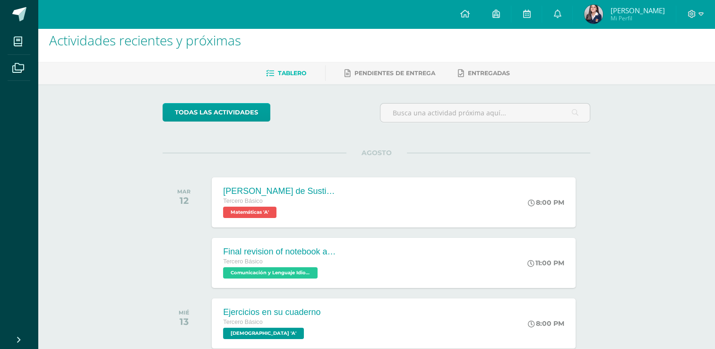
click at [35, 77] on li "Archivos" at bounding box center [19, 68] width 38 height 26
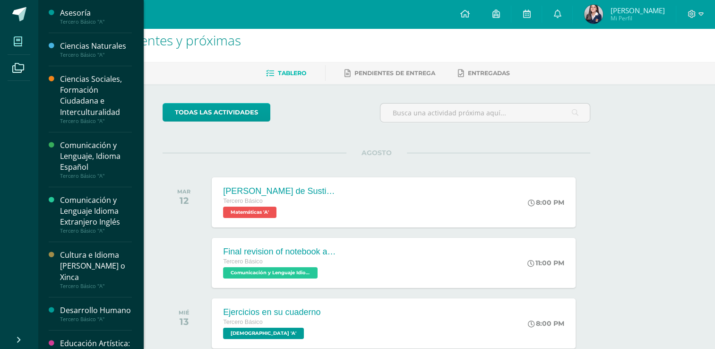
click at [16, 42] on icon at bounding box center [18, 41] width 9 height 9
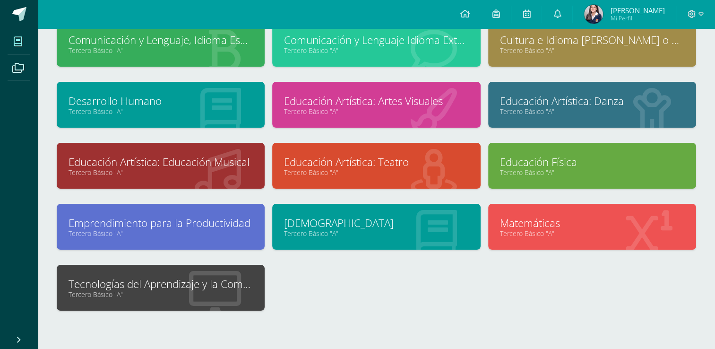
scroll to position [153, 0]
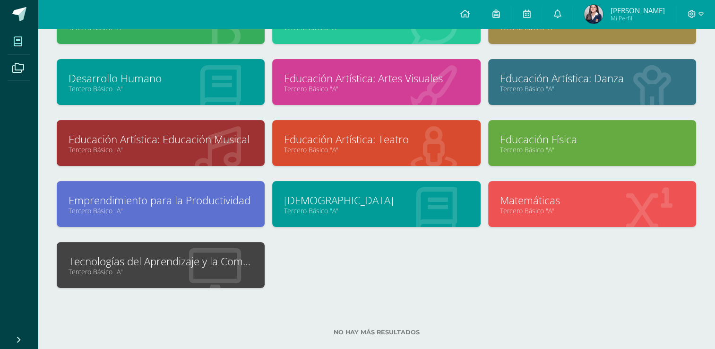
click at [206, 255] on link "Tecnologías del Aprendizaje y la Comunicación" at bounding box center [161, 261] width 184 height 15
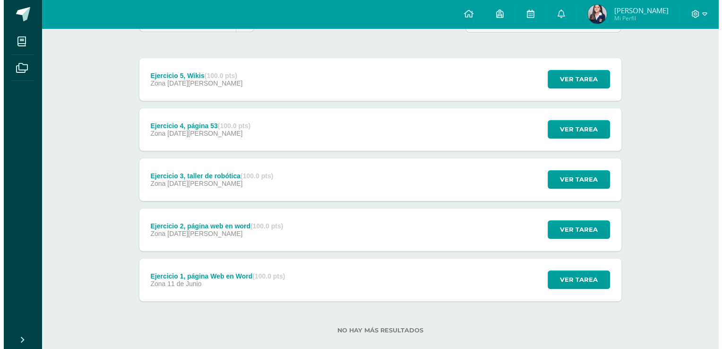
scroll to position [103, 0]
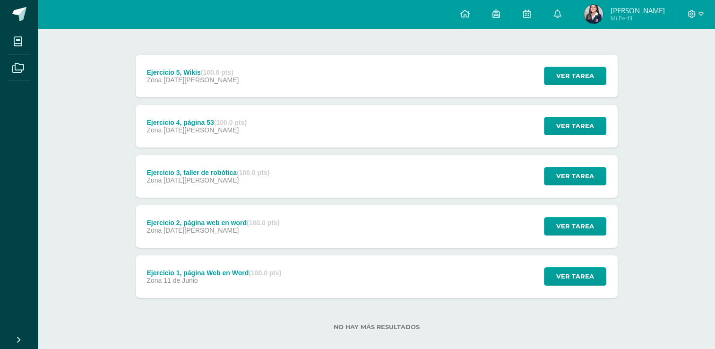
click at [289, 268] on div "Ejercicio 1, página Web en Word (100.0 pts) Zona [DATE][PERSON_NAME]" at bounding box center [214, 276] width 157 height 43
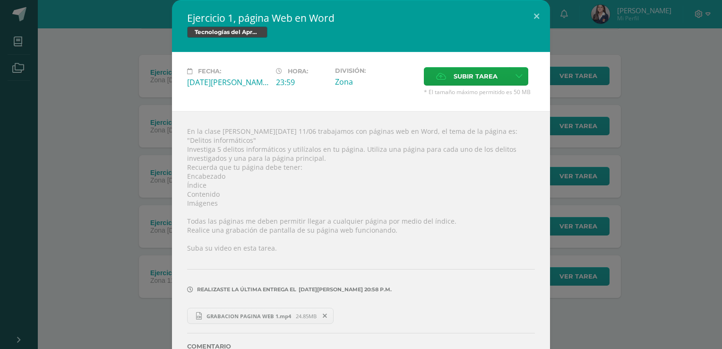
drag, startPoint x: 714, startPoint y: 124, endPoint x: 722, endPoint y: 126, distance: 7.9
click at [722, 126] on div "Ejercicio 1, página Web en Word Tecnologías del Aprendizaje y la Comunicación F…" at bounding box center [361, 174] width 722 height 349
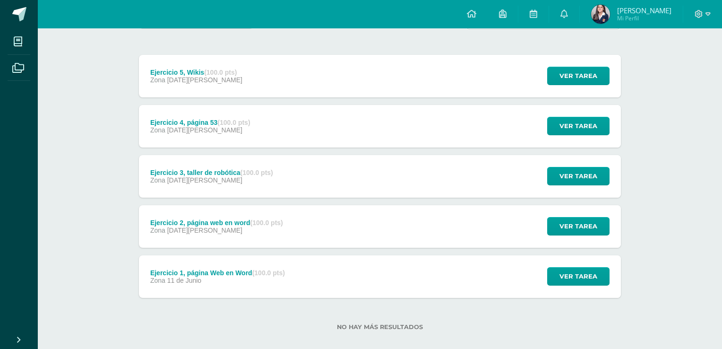
scroll to position [0, 0]
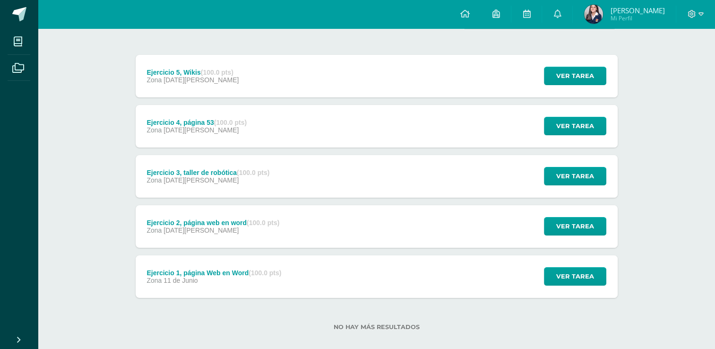
drag, startPoint x: 722, startPoint y: 126, endPoint x: 448, endPoint y: 302, distance: 325.1
click at [448, 302] on div "No hay más resultados" at bounding box center [377, 320] width 482 height 44
click at [586, 270] on span "Ver tarea" at bounding box center [575, 276] width 38 height 17
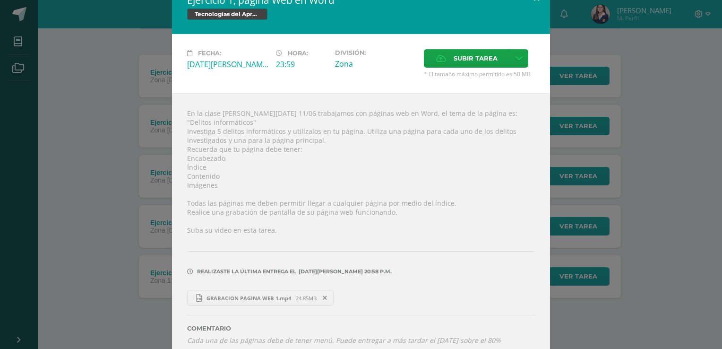
scroll to position [21, 0]
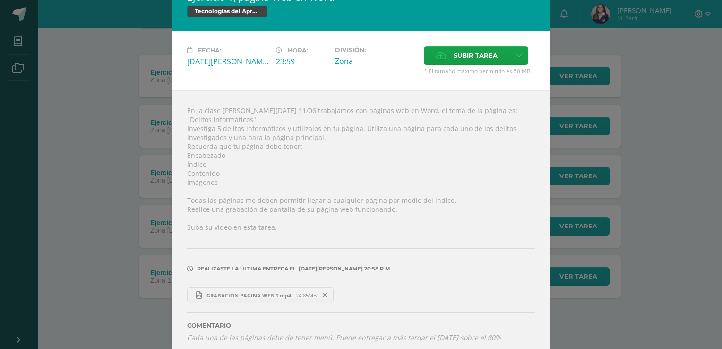
click at [689, 244] on div "Ejercicio 1, página Web en Word Tecnologías del Aprendizaje y la Comunicación F…" at bounding box center [361, 168] width 715 height 378
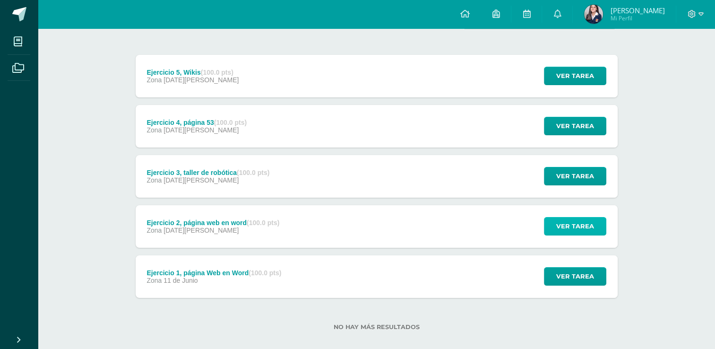
click at [590, 229] on span "Ver tarea" at bounding box center [575, 225] width 38 height 17
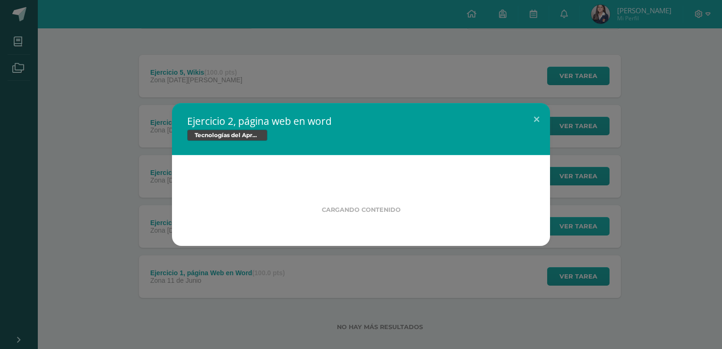
click at [590, 229] on div "Ejercicio 2, página web en word Tecnologías del Aprendizaje y la Comunicación C…" at bounding box center [361, 174] width 715 height 143
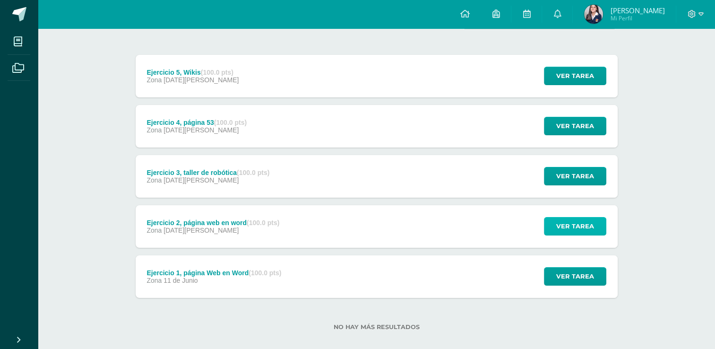
click at [590, 229] on span "Ver tarea" at bounding box center [575, 225] width 38 height 17
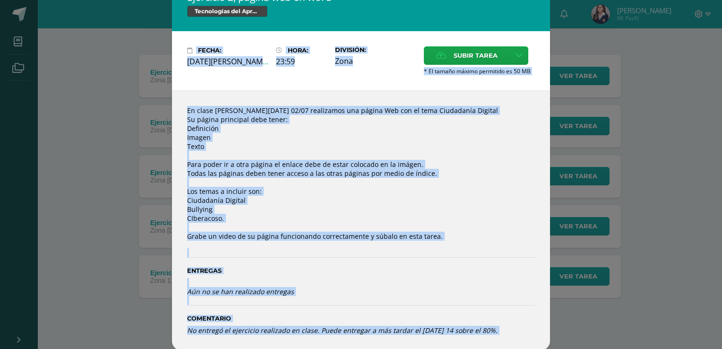
scroll to position [23, 0]
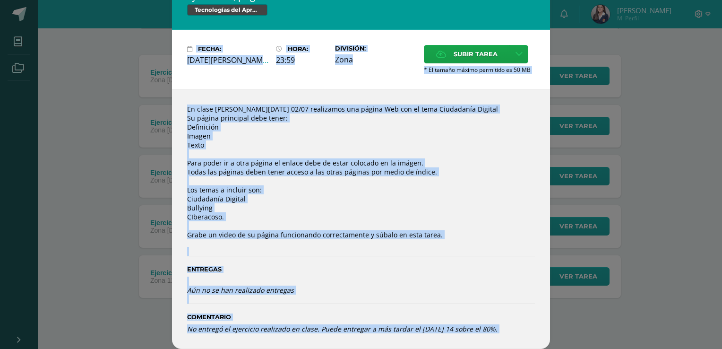
click at [482, 202] on div "En clase de hoy 02/07 realizamos una página Web con el tema Ciudadanía Digital …" at bounding box center [361, 219] width 378 height 260
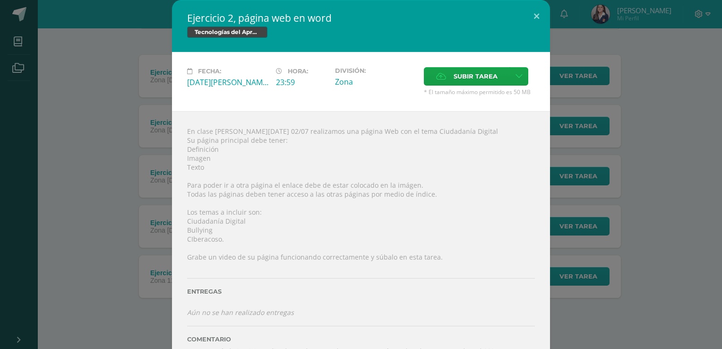
scroll to position [9, 0]
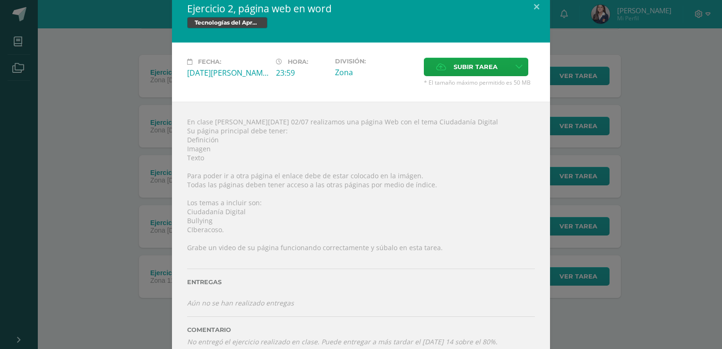
click at [681, 242] on div "Ejercicio 2, página web en word Tecnologías del Aprendizaje y la Comunicación F…" at bounding box center [361, 176] width 715 height 371
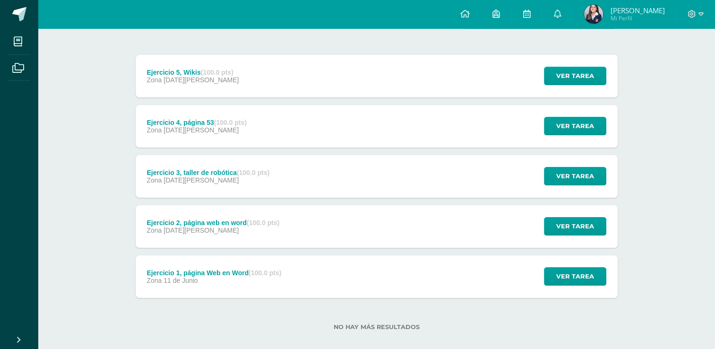
click at [380, 175] on div "Ejercicio 3, taller de robótica (100.0 pts) Zona 06 de Agosto Ver tarea Ejercic…" at bounding box center [377, 176] width 482 height 43
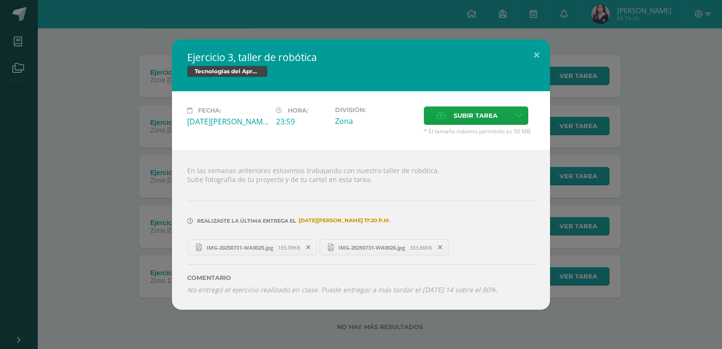
click at [109, 137] on div "Ejercicio 3, taller de robótica Tecnologías del Aprendizaje y la Comunicación F…" at bounding box center [361, 174] width 715 height 270
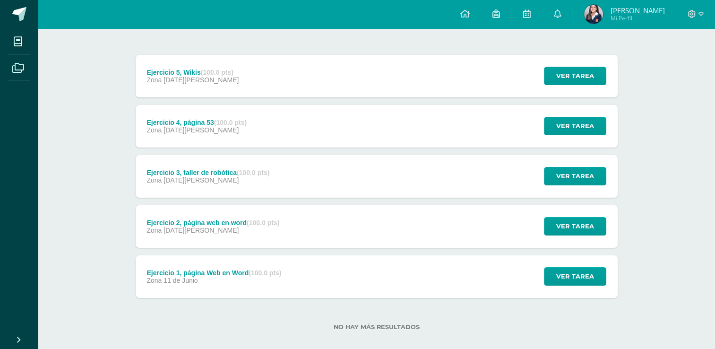
click at [204, 98] on div "Ejercicio 5, Wikis (100.0 pts) Zona 06 de Agosto Ver tarea Ejercicio 5, Wikis T…" at bounding box center [377, 176] width 482 height 243
click at [225, 90] on div "Ejercicio 5, Wikis (100.0 pts) Zona [DATE][PERSON_NAME]" at bounding box center [193, 76] width 115 height 43
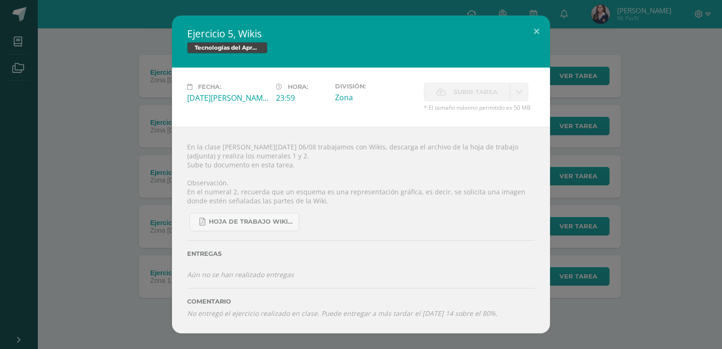
click at [144, 108] on div "Ejercicio 5, Wikis Tecnologías del Aprendizaje y la Comunicación Fecha: [DATE][…" at bounding box center [361, 175] width 715 height 318
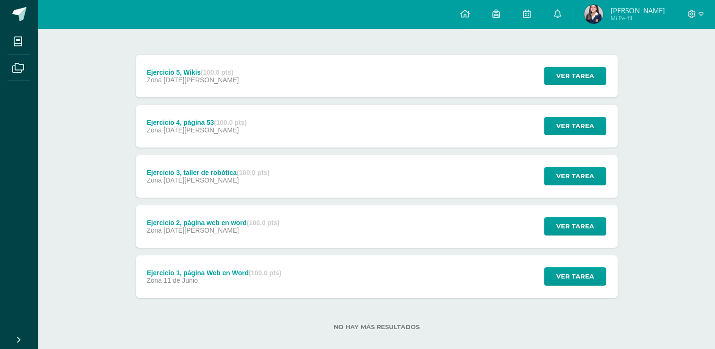
click at [231, 179] on div "Zona [DATE][PERSON_NAME]" at bounding box center [208, 180] width 123 height 8
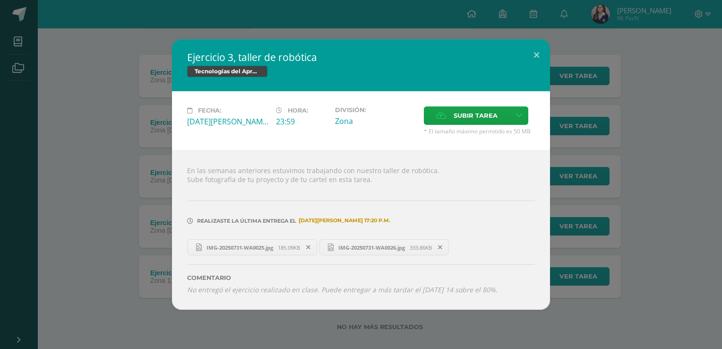
click at [121, 237] on div "Ejercicio 3, taller de robótica Tecnologías del Aprendizaje y la Comunicación F…" at bounding box center [361, 174] width 715 height 270
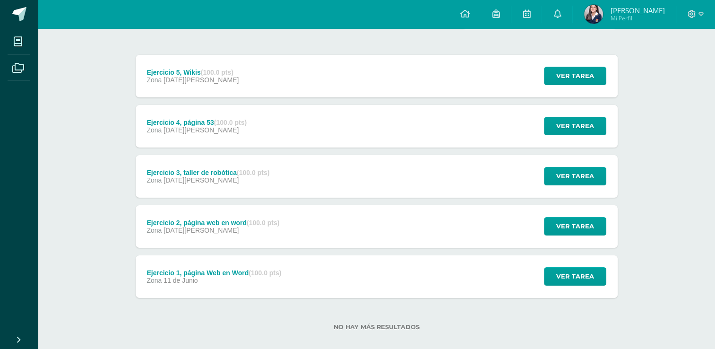
click at [182, 227] on span "[DATE][PERSON_NAME]" at bounding box center [201, 230] width 75 height 8
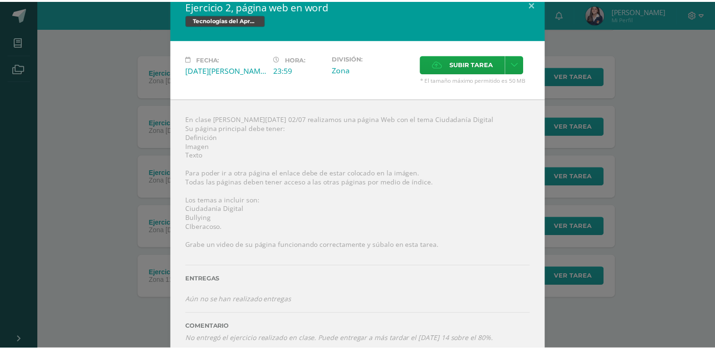
scroll to position [0, 0]
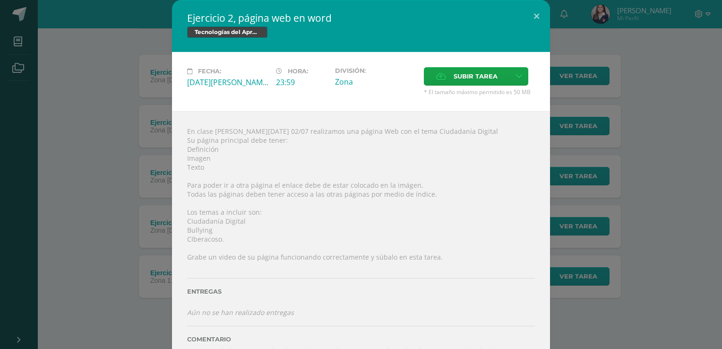
click at [661, 138] on div "Ejercicio 2, página web en word Tecnologías del Aprendizaje y la Comunicación F…" at bounding box center [361, 185] width 715 height 371
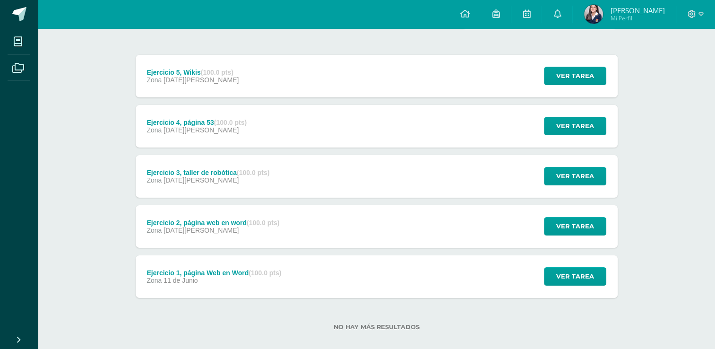
click at [351, 89] on div "Ejercicio 5, Wikis (100.0 pts) Zona 06 de Agosto Ver tarea Ejercicio 5, Wikis T…" at bounding box center [377, 76] width 482 height 43
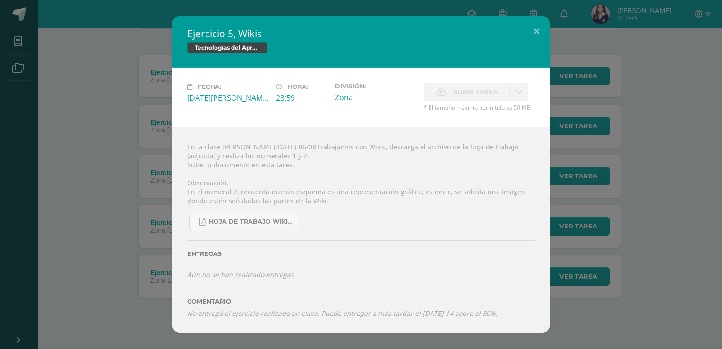
click at [49, 218] on div "Ejercicio 5, Wikis Tecnologías del Aprendizaje y la Comunicación Fecha: [DATE][…" at bounding box center [361, 175] width 715 height 318
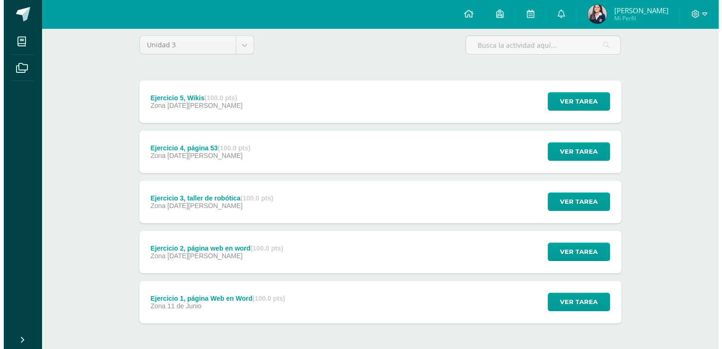
scroll to position [74, 0]
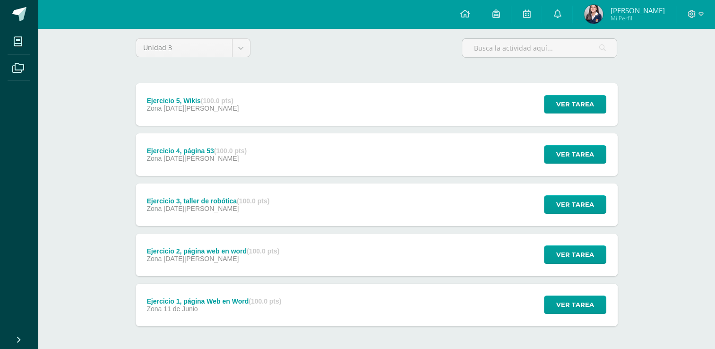
click at [351, 296] on div "Ejercicio 1, página Web en Word (100.0 pts) Zona 11 de Junio Ver tarea Ejercici…" at bounding box center [377, 305] width 482 height 43
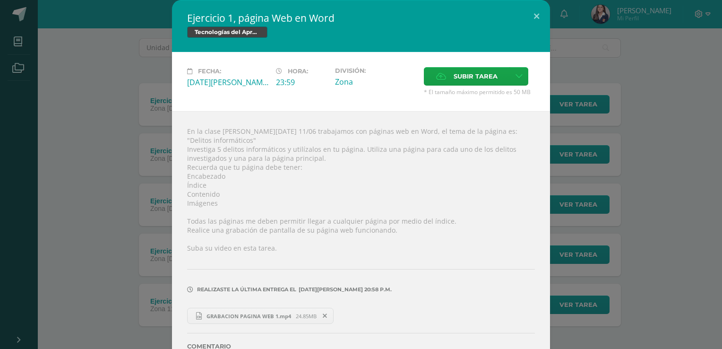
click at [105, 315] on div "Ejercicio 1, página Web en Word Tecnologías del Aprendizaje y la Comunicación F…" at bounding box center [361, 189] width 715 height 378
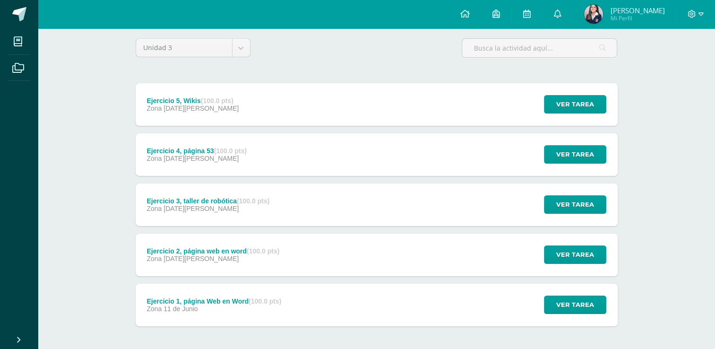
click at [189, 275] on div "Ejercicio 2, página web en word (100.0 pts) Zona 09 de Julio" at bounding box center [214, 255] width 156 height 43
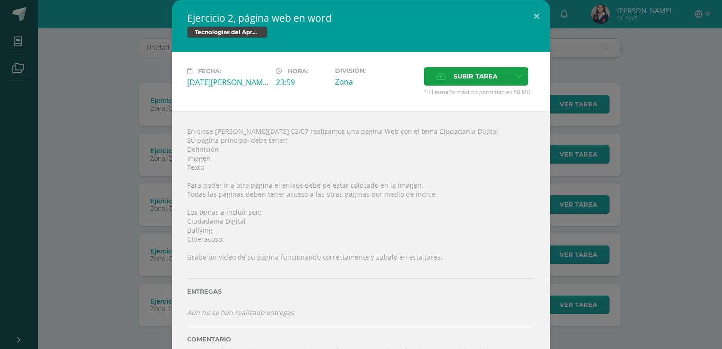
click at [73, 302] on div "Ejercicio 2, página web en word Tecnologías del Aprendizaje y la Comunicación F…" at bounding box center [361, 185] width 715 height 371
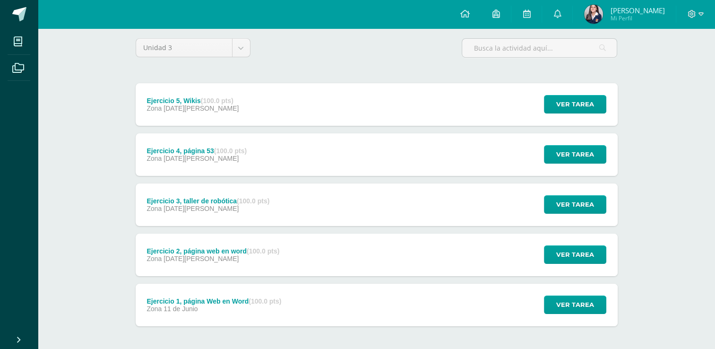
click at [246, 175] on div "Ejercicio 5, Wikis (100.0 pts) Zona 06 de Agosto Ver tarea Ejercicio 5, Wikis T…" at bounding box center [377, 204] width 482 height 243
click at [241, 298] on div "Ejercicio 1, página Web en Word (100.0 pts)" at bounding box center [214, 301] width 135 height 8
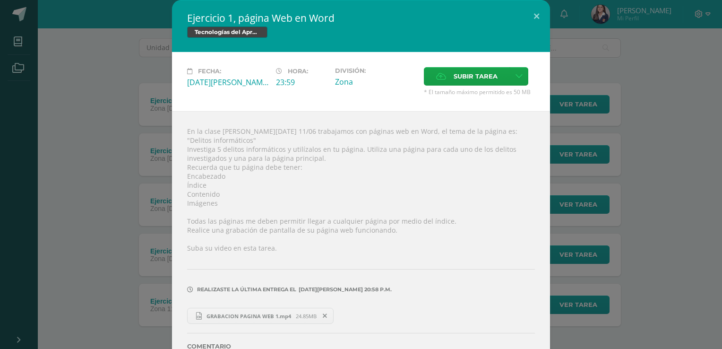
click at [241, 305] on div "GRABACION PAGINA WEB 1.mp4 24.85MB" at bounding box center [361, 314] width 348 height 18
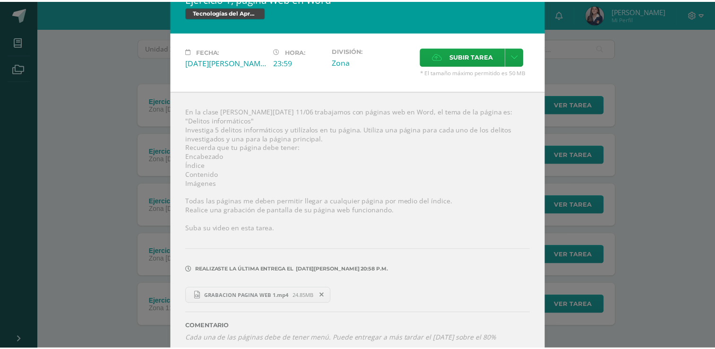
scroll to position [21, 0]
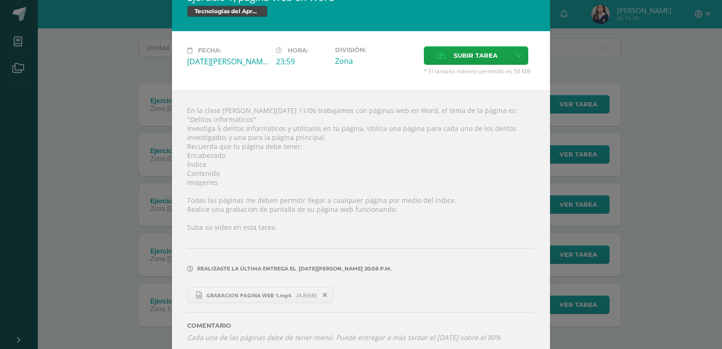
click at [634, 218] on div "Ejercicio 1, página Web en Word Tecnologías del Aprendizaje y la Comunicación F…" at bounding box center [361, 168] width 715 height 378
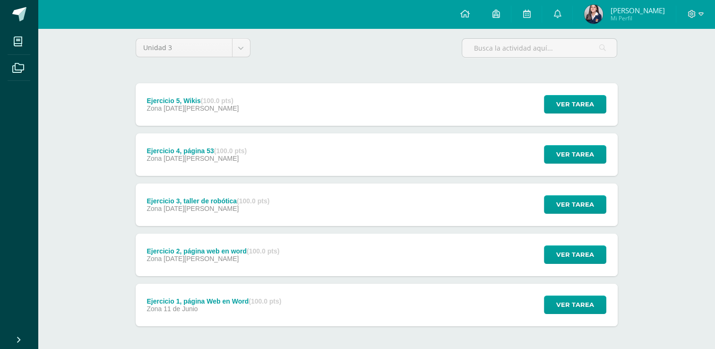
click at [391, 243] on div "Ejercicio 2, página web en word (100.0 pts) Zona 09 de Julio Ver tarea Ejercici…" at bounding box center [377, 255] width 482 height 43
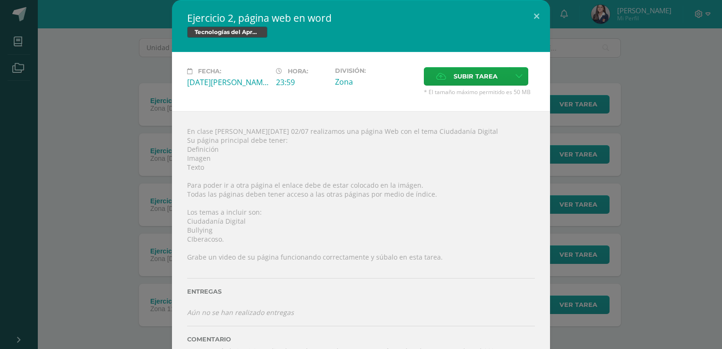
click at [552, 246] on div "Ejercicio 2, página web en word Tecnologías del Aprendizaje y la Comunicación F…" at bounding box center [361, 185] width 715 height 371
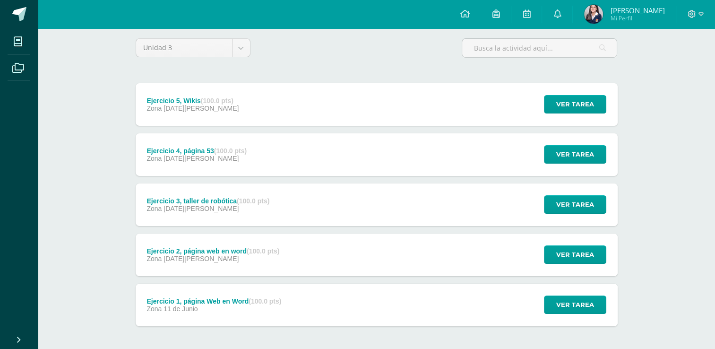
click at [416, 260] on div "Ejercicio 2, página web en word (100.0 pts) Zona 09 de Julio Ver tarea Ejercici…" at bounding box center [377, 255] width 482 height 43
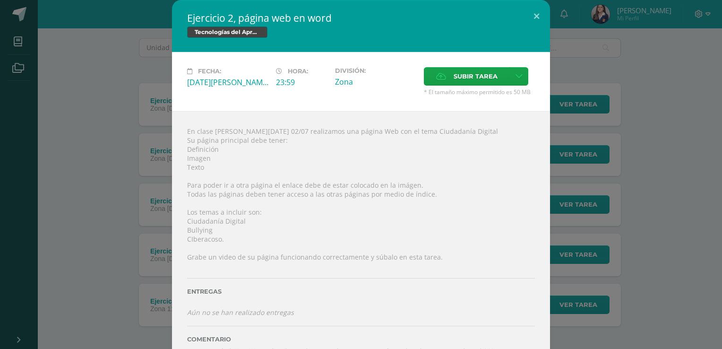
click at [565, 204] on div "Ejercicio 2, página web en word Tecnologías del Aprendizaje y la Comunicación F…" at bounding box center [361, 185] width 715 height 371
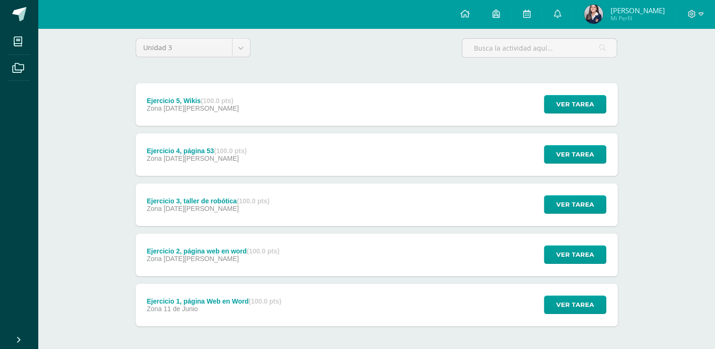
click at [696, 22] on div at bounding box center [696, 14] width 39 height 28
click at [697, 17] on span at bounding box center [696, 14] width 16 height 10
click at [659, 67] on span "Cerrar sesión" at bounding box center [671, 64] width 43 height 9
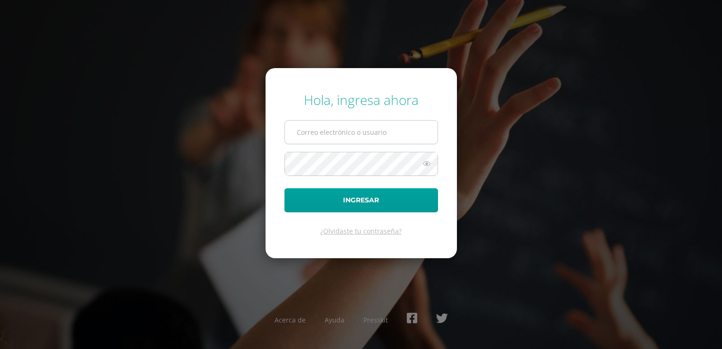
click at [347, 132] on input "text" at bounding box center [361, 132] width 153 height 23
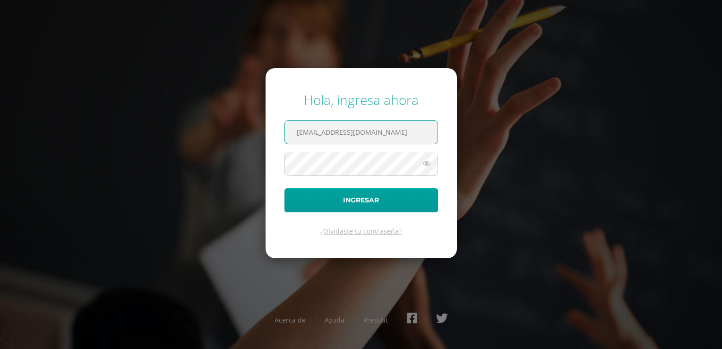
click at [323, 132] on input "2019223@colegiobelga.edu.gt" at bounding box center [361, 132] width 153 height 23
type input "2019210@colegiobelga.edu.gt"
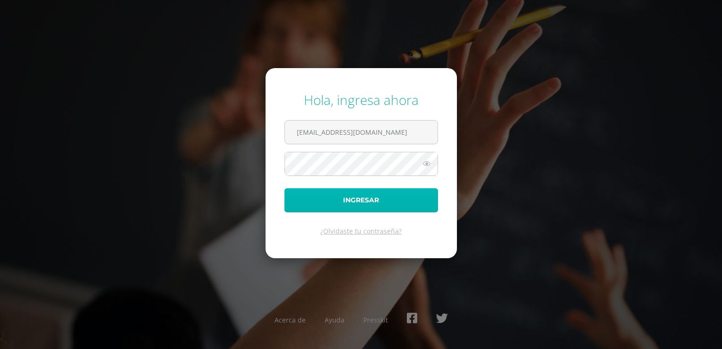
drag, startPoint x: 342, startPoint y: 209, endPoint x: 329, endPoint y: 206, distance: 13.1
click at [329, 206] on button "Ingresar" at bounding box center [362, 200] width 154 height 24
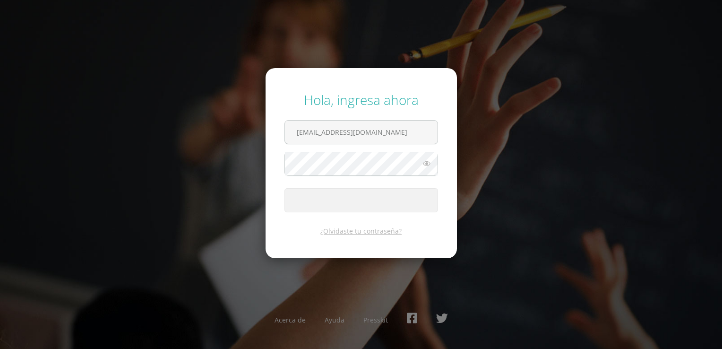
click at [329, 206] on button "Ingresar" at bounding box center [362, 200] width 154 height 24
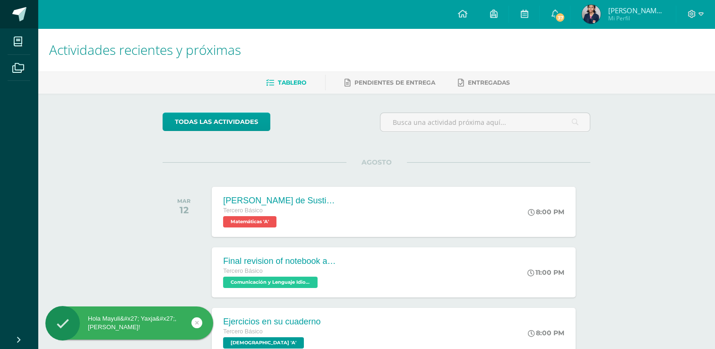
click at [16, 22] on link at bounding box center [19, 14] width 38 height 28
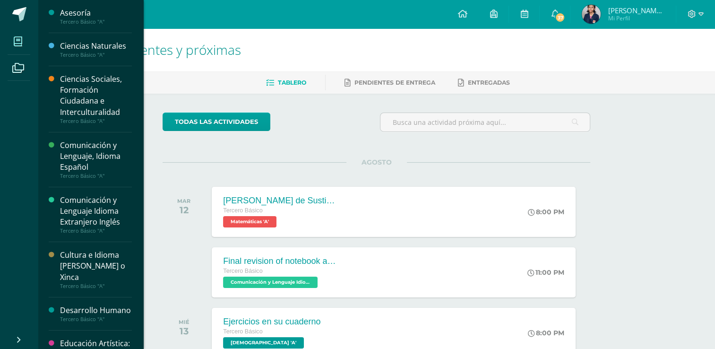
click at [16, 35] on span at bounding box center [18, 41] width 21 height 21
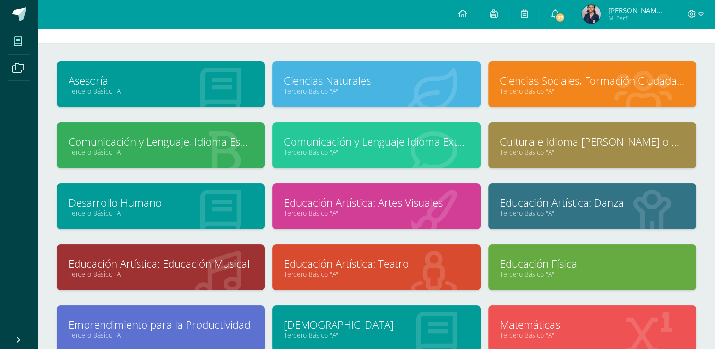
scroll to position [105, 0]
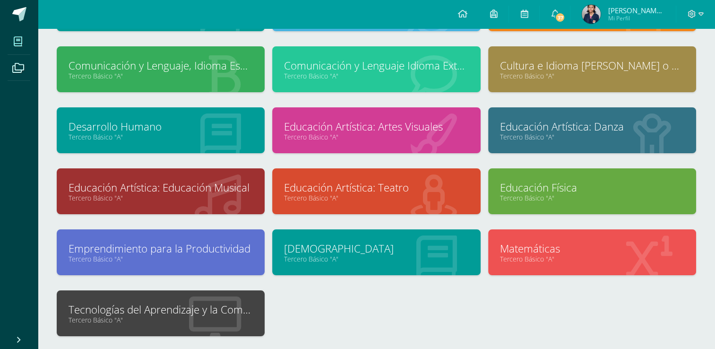
click at [251, 308] on link "Tecnologías del Aprendizaje y la Comunicación" at bounding box center [161, 309] width 184 height 15
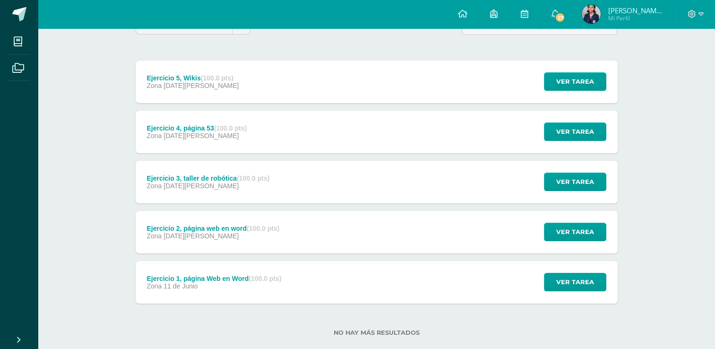
scroll to position [104, 0]
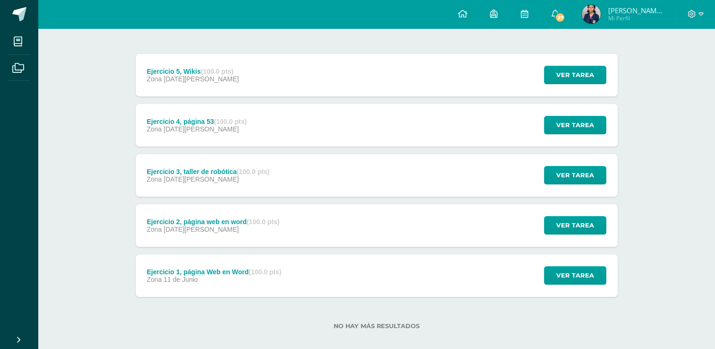
click at [362, 224] on div "Ejercicio 2, página web en word (100.0 pts) Zona [DATE][PERSON_NAME] Ver tarea …" at bounding box center [377, 225] width 482 height 43
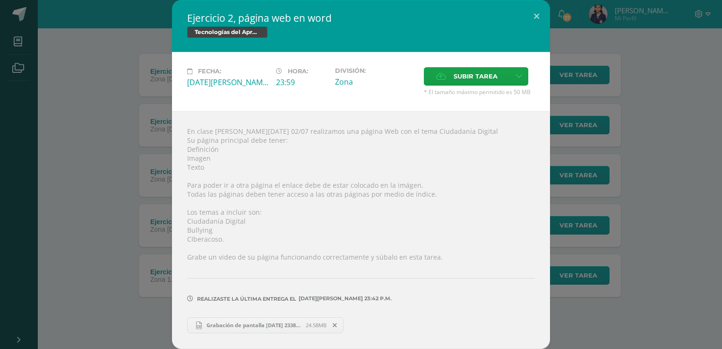
click at [248, 324] on span "Grabación de pantalla [DATE] 233848.mp4" at bounding box center [254, 325] width 104 height 7
click at [269, 327] on span "Grabación de pantalla [DATE] 233848.mp4" at bounding box center [254, 325] width 104 height 7
click at [95, 65] on div "Ejercicio 2, página web en word Tecnologías del Aprendizaje y la Comunicación F…" at bounding box center [361, 174] width 715 height 348
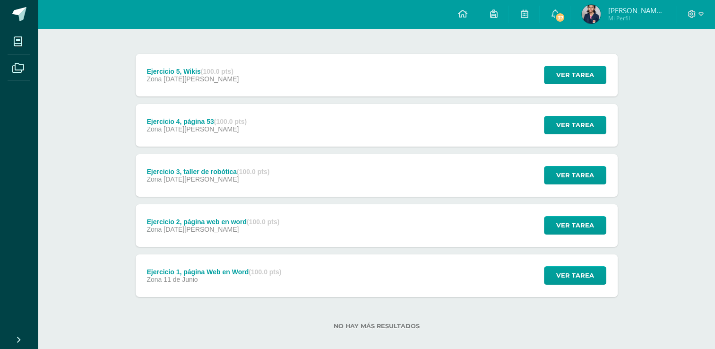
click at [250, 293] on div "Ejercicio 1, página Web en Word (100.0 pts) Zona [DATE][PERSON_NAME]" at bounding box center [214, 275] width 157 height 43
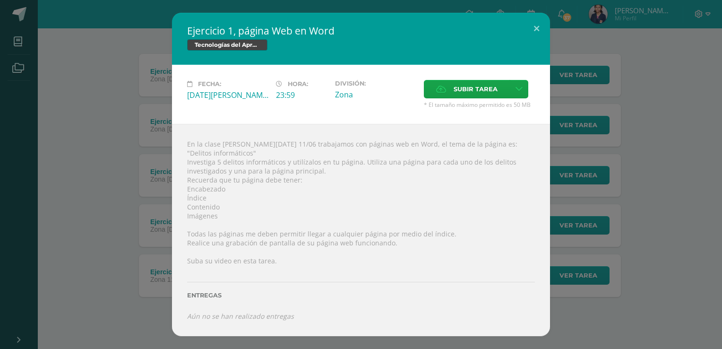
click at [158, 251] on div "Ejercicio 1, página Web en Word Tecnologías del Aprendizaje y la Comunicación F…" at bounding box center [361, 174] width 715 height 323
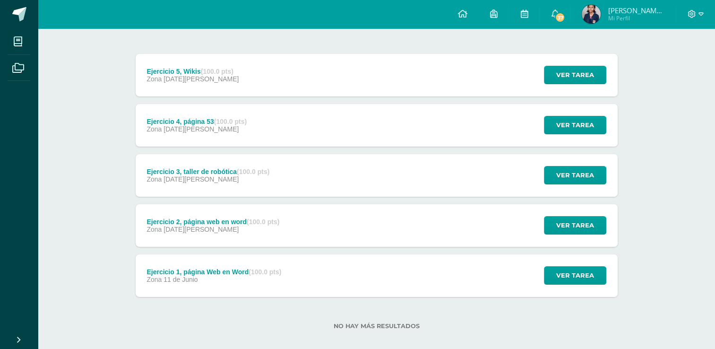
click at [231, 181] on div "Zona [DATE][PERSON_NAME]" at bounding box center [208, 179] width 123 height 8
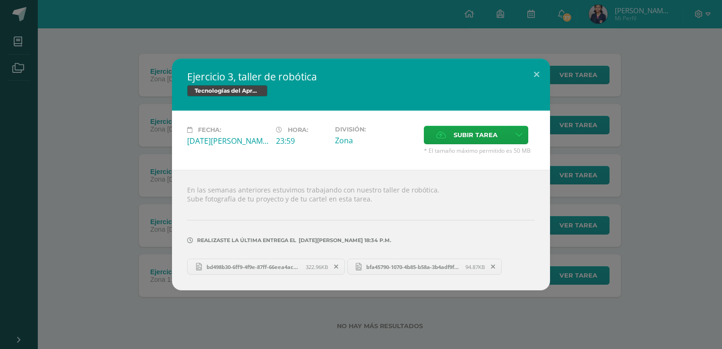
click at [115, 239] on div "Ejercicio 3, taller de robótica Tecnologías del Aprendizaje y la Comunicación F…" at bounding box center [361, 175] width 715 height 232
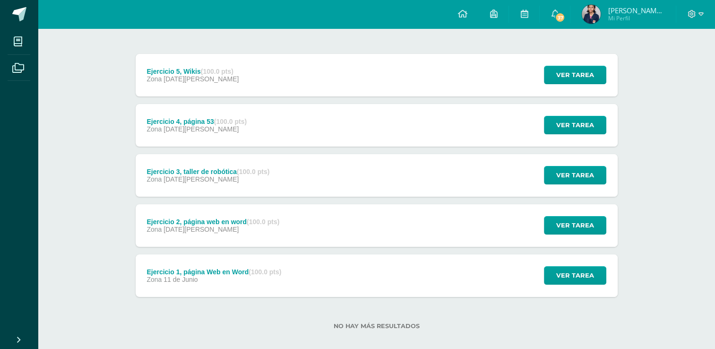
click at [236, 87] on div "Ejercicio 5, Wikis (100.0 pts) Zona 06 de Agosto" at bounding box center [193, 75] width 115 height 43
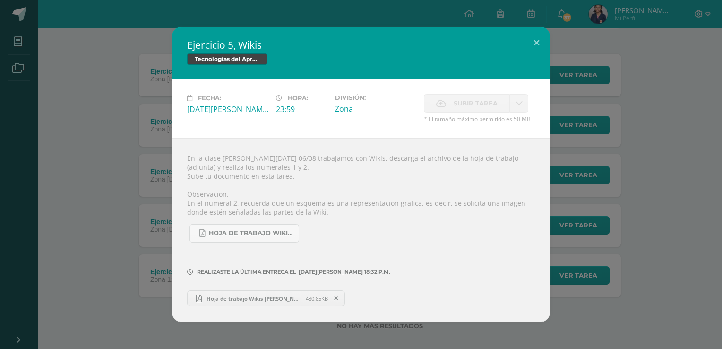
click at [95, 173] on div "Ejercicio 5, Wikis Tecnologías del Aprendizaje y la Comunicación Fecha: Miércol…" at bounding box center [361, 174] width 715 height 295
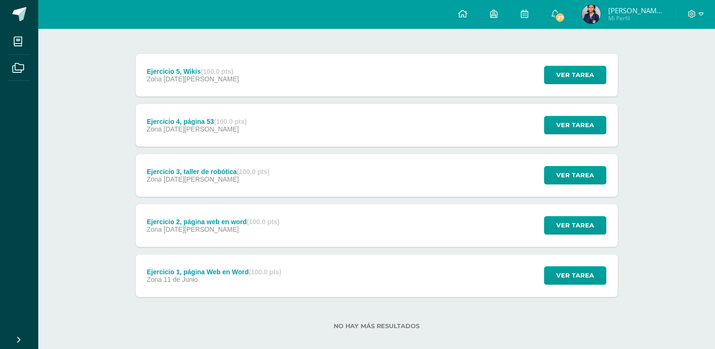
click at [231, 295] on div "Ejercicio 1, página Web en Word (100.0 pts) Zona 11 de Junio" at bounding box center [214, 275] width 157 height 43
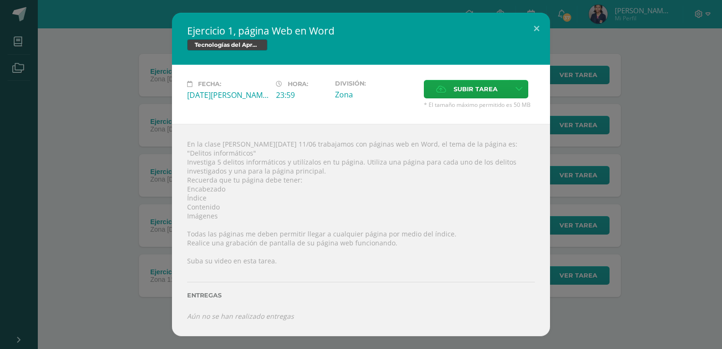
click at [95, 260] on div "Ejercicio 1, página Web en Word Tecnologías del Aprendizaje y la Comunicación F…" at bounding box center [361, 174] width 715 height 323
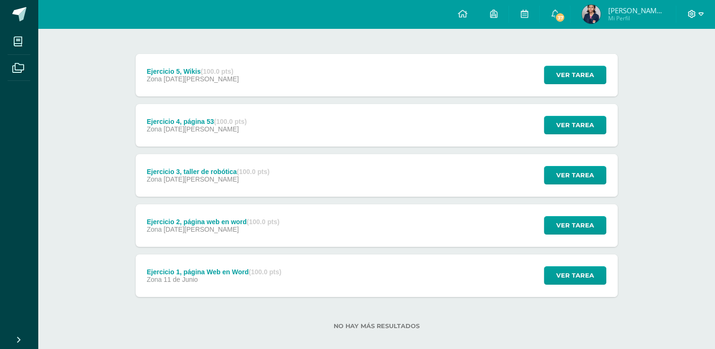
click at [694, 13] on icon at bounding box center [692, 14] width 9 height 9
click at [675, 62] on span "Cerrar sesión" at bounding box center [671, 64] width 43 height 9
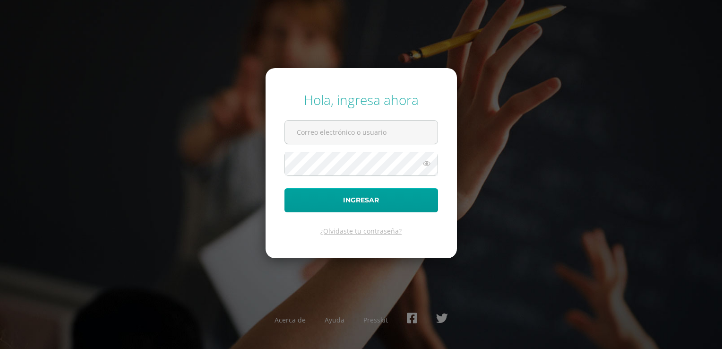
click at [389, 145] on form "Hola, ingresa ahora Ingresar ¿Olvidaste tu contraseña?" at bounding box center [361, 163] width 191 height 190
click at [388, 129] on input "text" at bounding box center [361, 132] width 153 height 23
type input "2019209@colegiobelga.edu.gt"
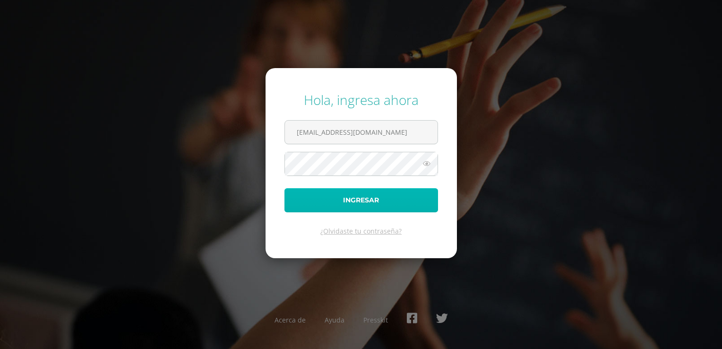
click at [399, 205] on button "Ingresar" at bounding box center [362, 200] width 154 height 24
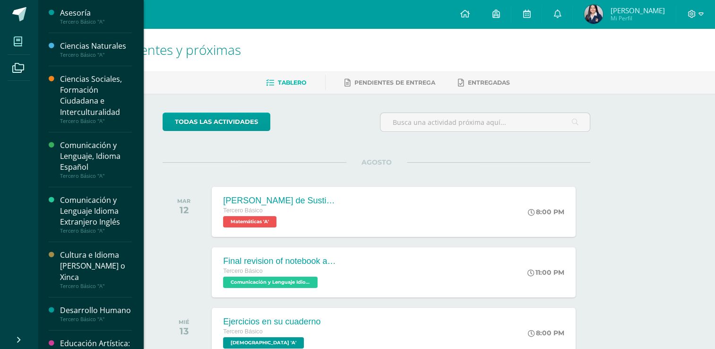
click at [22, 37] on icon at bounding box center [18, 41] width 9 height 9
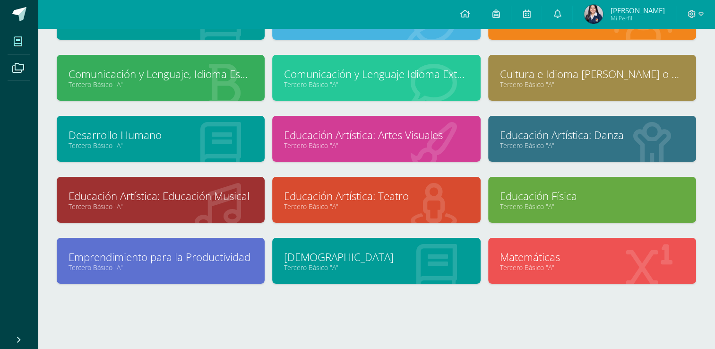
scroll to position [105, 0]
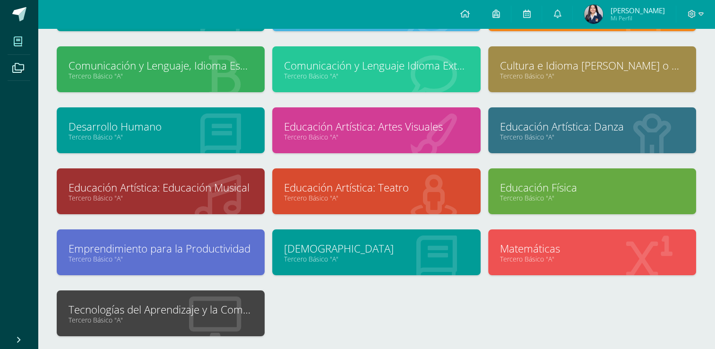
click at [180, 297] on div at bounding box center [214, 313] width 99 height 63
click at [178, 304] on link "Tecnologías del Aprendizaje y la Comunicación" at bounding box center [161, 309] width 184 height 15
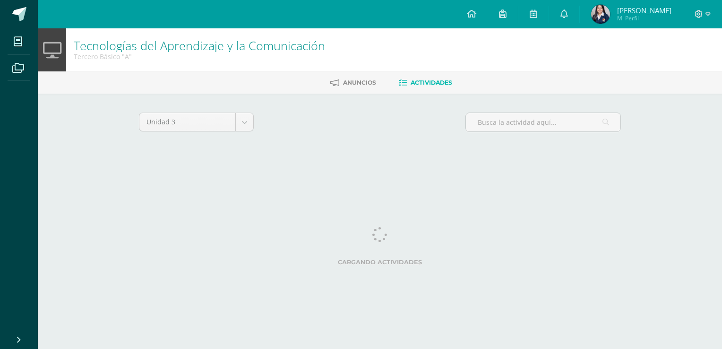
click at [178, 176] on html "Mis cursos Archivos Cerrar panel Asesoría Tercero Básico "A" Ciencias Naturales…" at bounding box center [361, 88] width 722 height 176
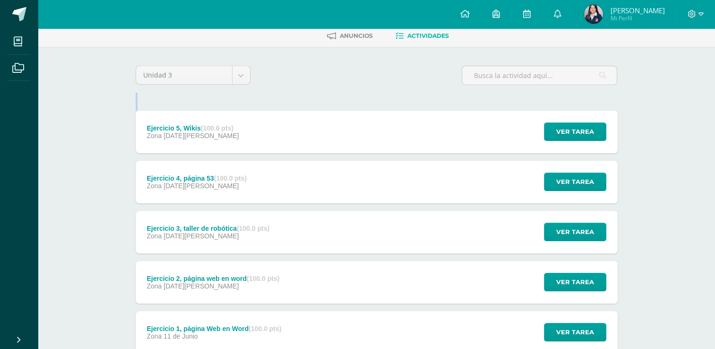
scroll to position [114, 0]
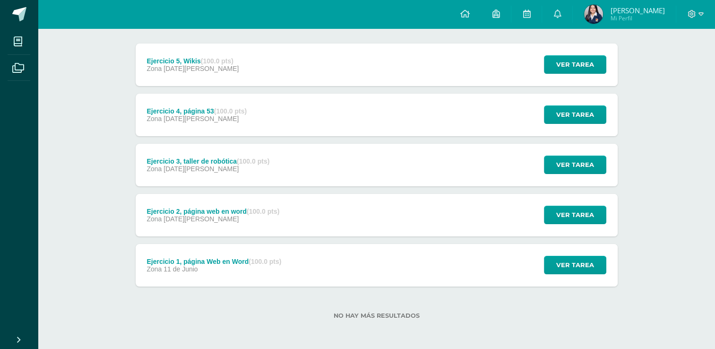
click at [421, 213] on div "Ejercicio 2, página web en word (100.0 pts) Zona [DATE][PERSON_NAME] Ver tarea …" at bounding box center [377, 215] width 482 height 43
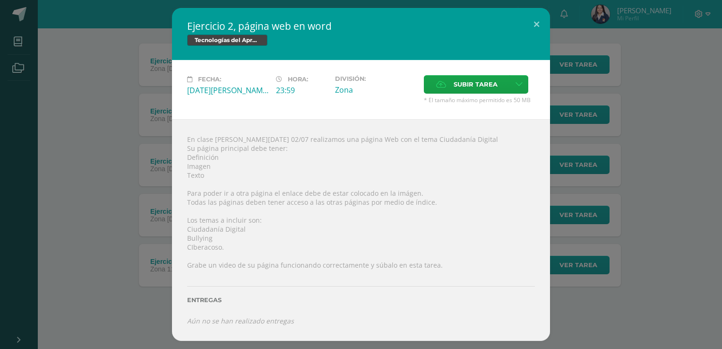
click at [106, 122] on div "Ejercicio 2, página web en word Tecnologías del Aprendizaje y la Comunicación F…" at bounding box center [361, 174] width 715 height 332
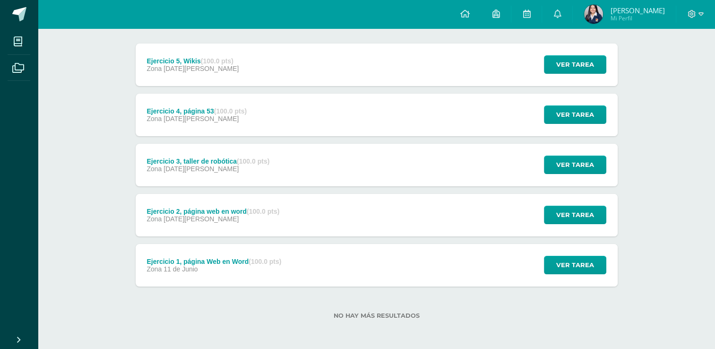
click at [188, 258] on div "Ejercicio 1, página Web en Word (100.0 pts)" at bounding box center [214, 262] width 135 height 8
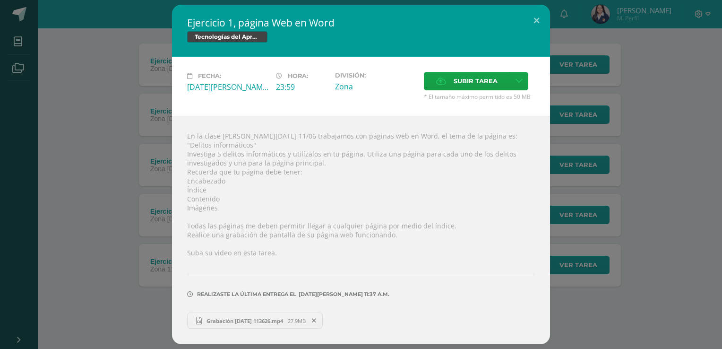
click at [237, 319] on span "Grabación [DATE] 113626.mp4" at bounding box center [245, 320] width 86 height 7
click at [130, 96] on div "Ejercicio 1, página Web en Word Tecnologías del Aprendizaje y la Comunicación F…" at bounding box center [361, 174] width 715 height 339
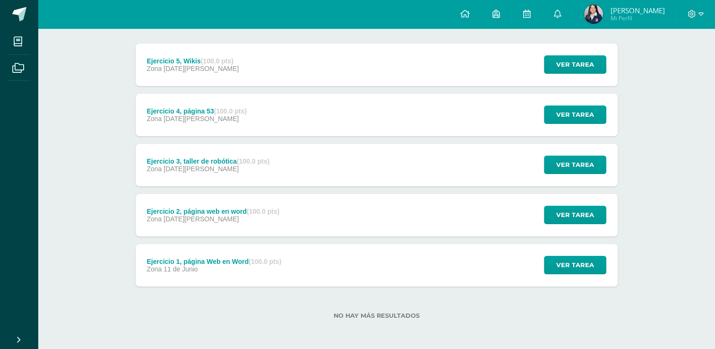
click at [271, 223] on div "Ejercicio 2, página web en word (100.0 pts) Zona [DATE][PERSON_NAME]" at bounding box center [214, 215] width 156 height 43
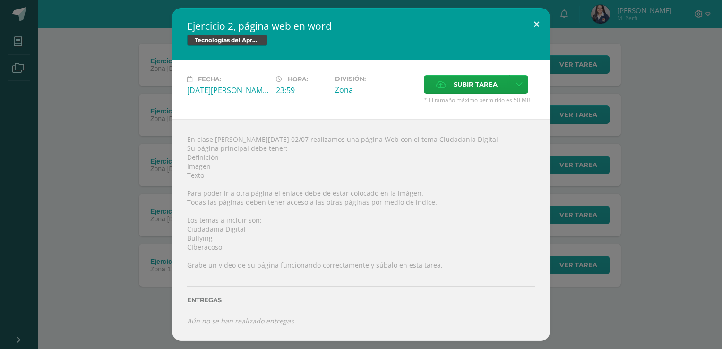
click at [532, 26] on button at bounding box center [536, 24] width 27 height 32
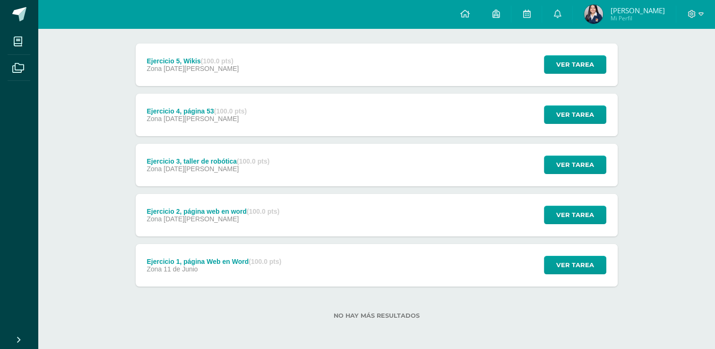
click at [694, 20] on div at bounding box center [696, 14] width 39 height 28
click at [701, 13] on icon at bounding box center [701, 14] width 5 height 9
click at [672, 65] on span "Cerrar sesión" at bounding box center [671, 64] width 43 height 9
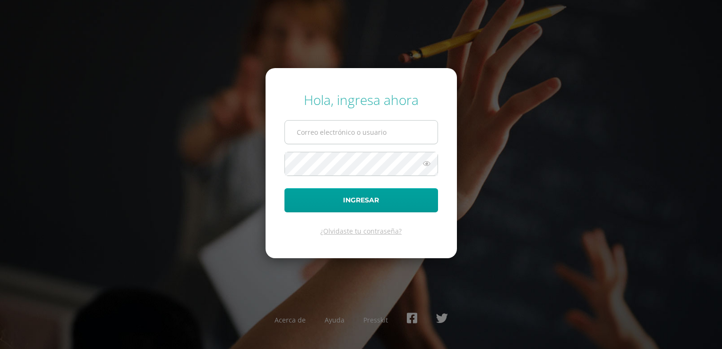
click at [414, 128] on input "text" at bounding box center [361, 132] width 153 height 23
click at [350, 130] on input "text" at bounding box center [361, 132] width 153 height 23
type input "[EMAIL_ADDRESS][DOMAIN_NAME]"
click at [285, 188] on button "Ingresar" at bounding box center [362, 200] width 154 height 24
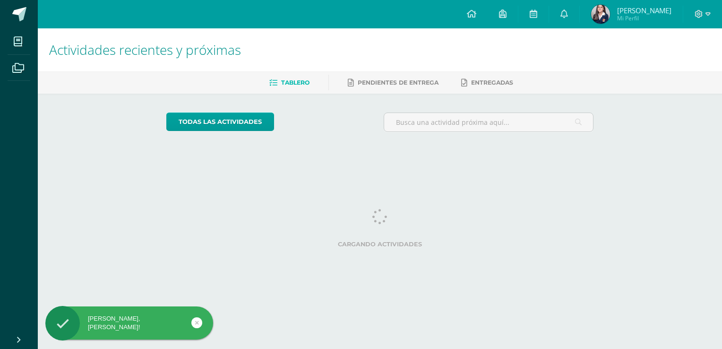
click at [513, 158] on html "Hola Paula Inés, bienvenido a Edoo! Mis cursos Archivos Cerrar panel Asesoría T…" at bounding box center [361, 79] width 722 height 158
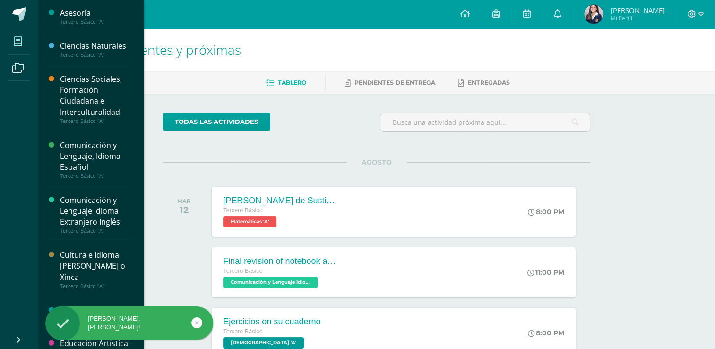
click at [17, 44] on icon at bounding box center [18, 41] width 9 height 9
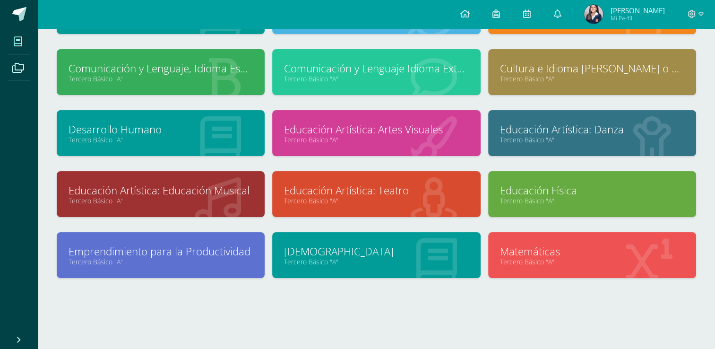
scroll to position [105, 0]
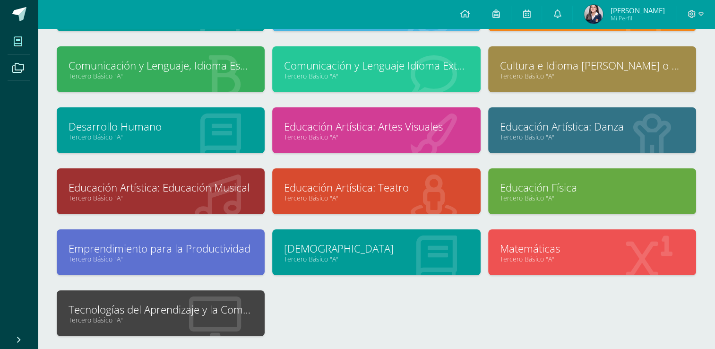
click at [226, 325] on icon at bounding box center [215, 319] width 52 height 46
click at [222, 315] on link "Tecnologías del Aprendizaje y la Comunicación" at bounding box center [161, 309] width 184 height 15
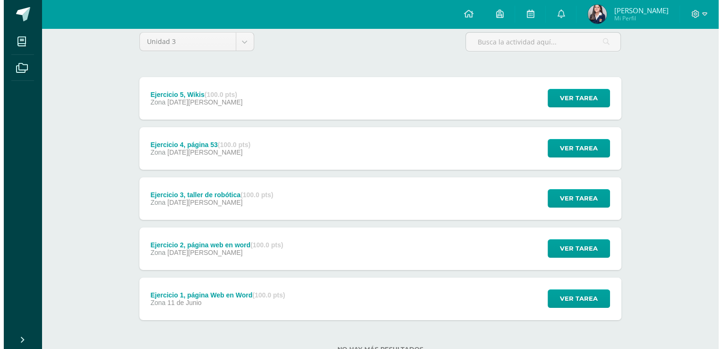
scroll to position [113, 0]
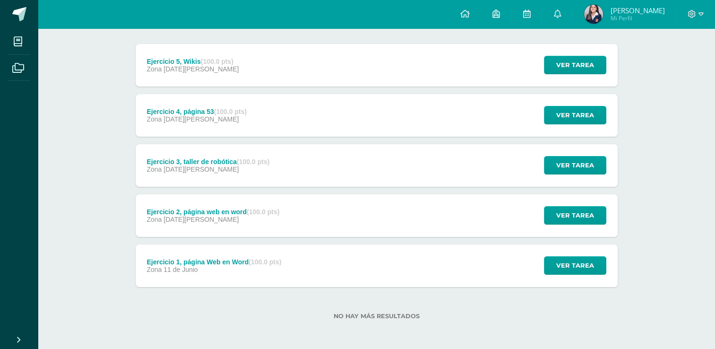
click at [348, 222] on div "Ejercicio 2, página web en word (100.0 pts) Zona [DATE][PERSON_NAME] Ver tarea …" at bounding box center [377, 215] width 482 height 43
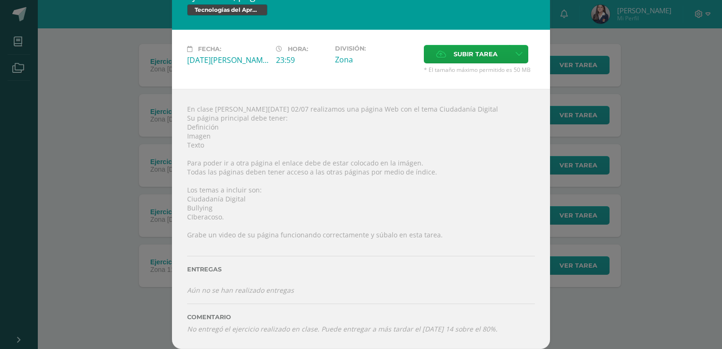
scroll to position [0, 0]
